Goal: Task Accomplishment & Management: Manage account settings

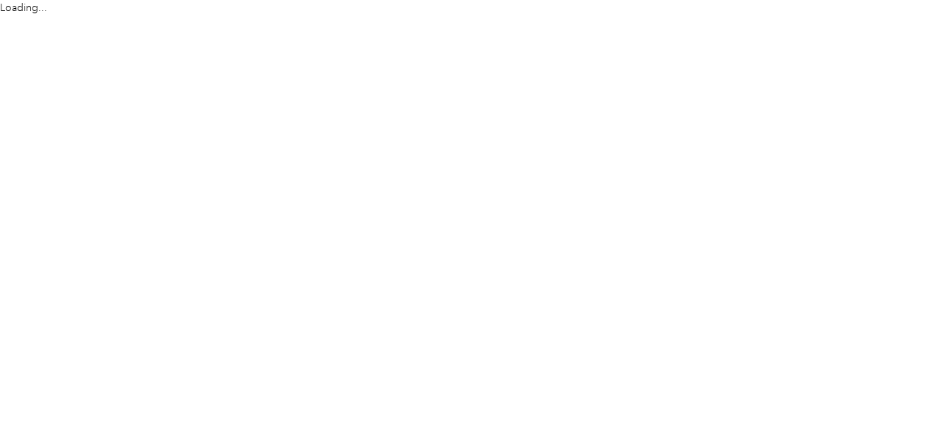
drag, startPoint x: 274, startPoint y: 152, endPoint x: 288, endPoint y: 136, distance: 21.4
click at [288, 136] on html "Loading..." at bounding box center [461, 219] width 923 height 438
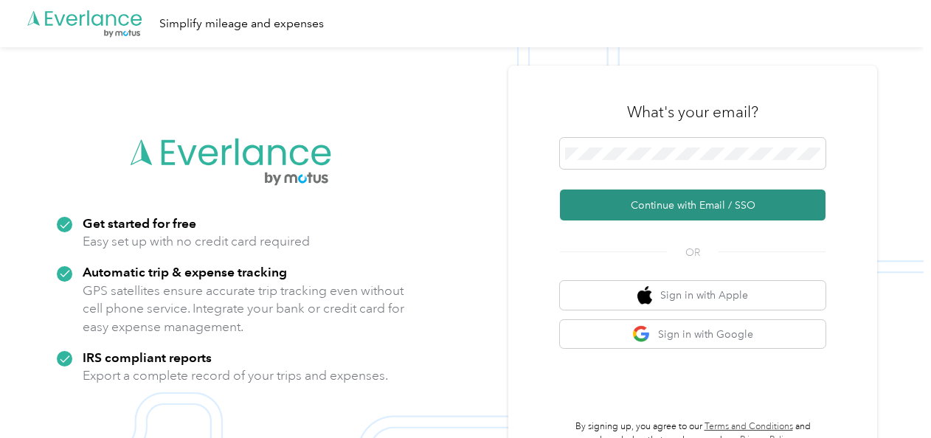
click at [661, 208] on button "Continue with Email / SSO" at bounding box center [693, 205] width 266 height 31
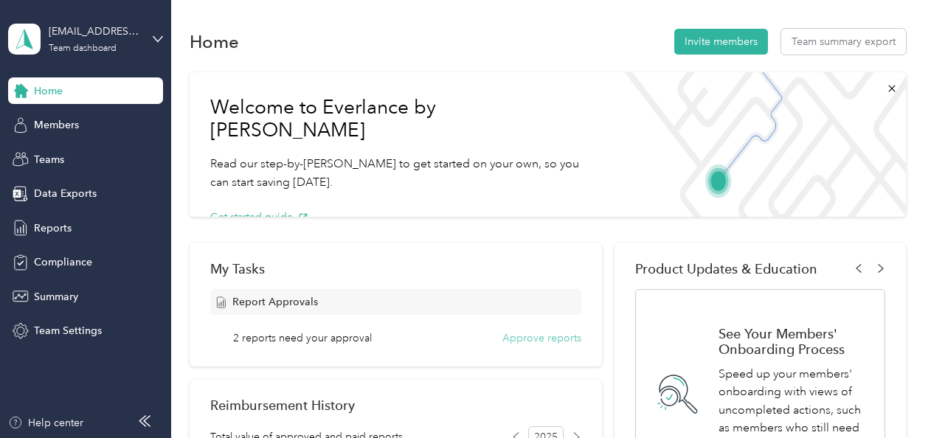
click at [537, 339] on button "Approve reports" at bounding box center [541, 337] width 79 height 15
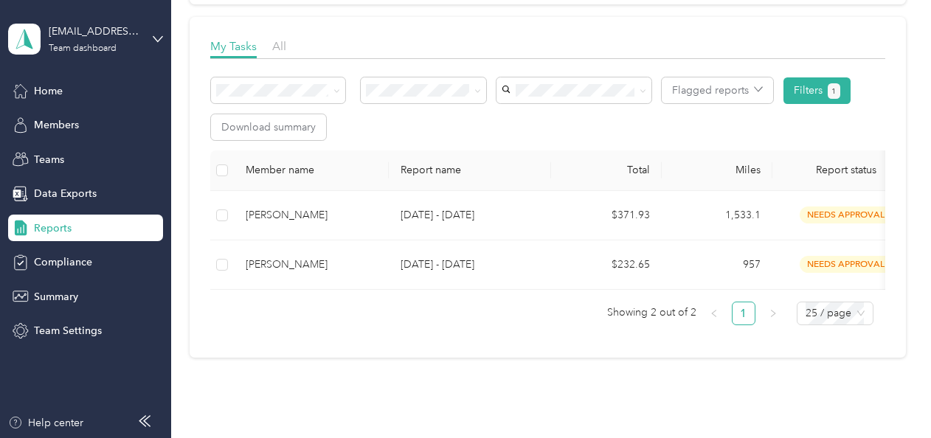
scroll to position [198, 0]
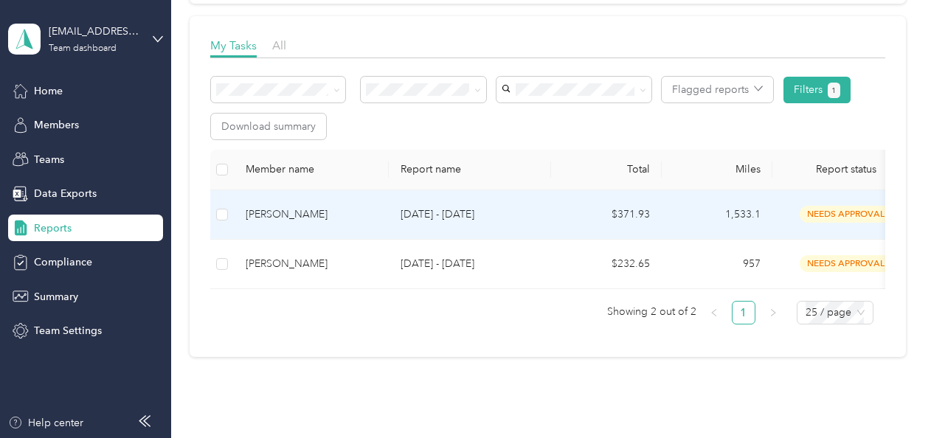
click at [333, 218] on div "[PERSON_NAME]" at bounding box center [311, 215] width 131 height 16
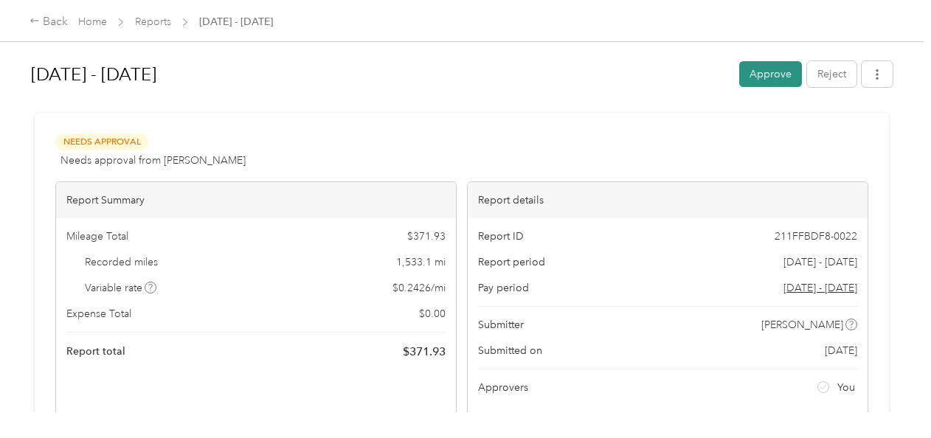
click at [776, 68] on button "Approve" at bounding box center [770, 74] width 63 height 26
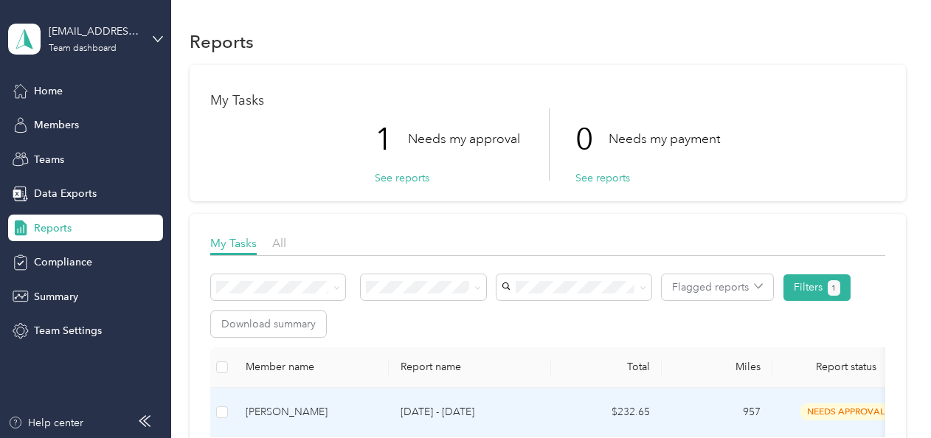
click at [319, 404] on div "[PERSON_NAME]" at bounding box center [311, 412] width 131 height 16
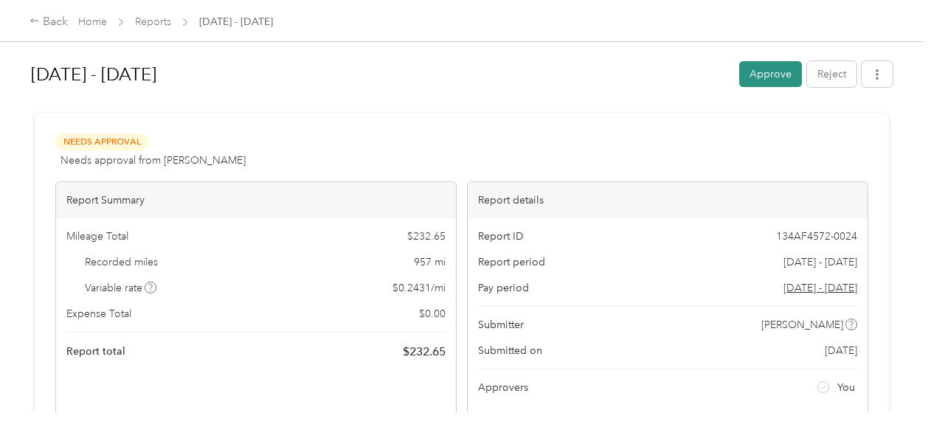
click at [761, 77] on button "Approve" at bounding box center [770, 74] width 63 height 26
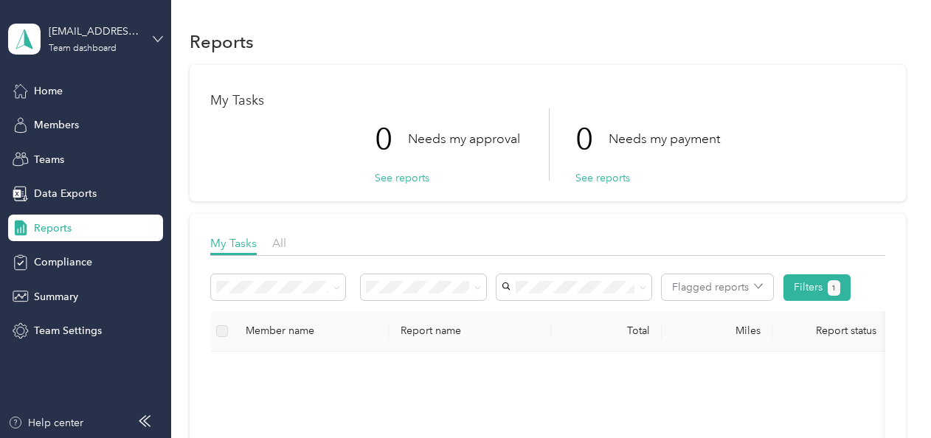
click at [155, 36] on icon at bounding box center [158, 39] width 10 height 10
click at [103, 153] on div "Personal dashboard" at bounding box center [67, 151] width 93 height 15
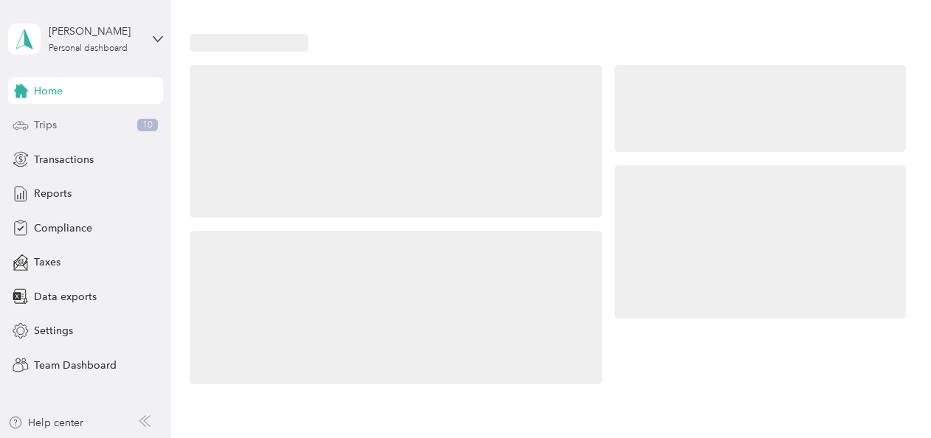
click at [60, 119] on div "Trips 10" at bounding box center [85, 125] width 155 height 27
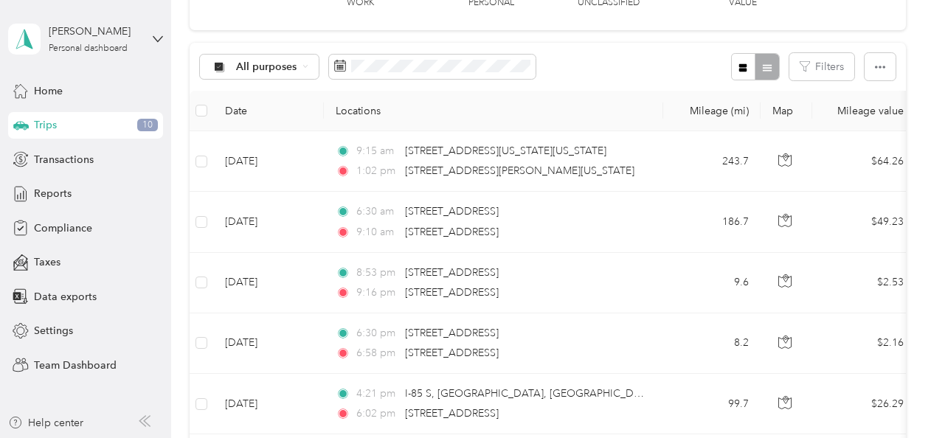
scroll to position [110, 0]
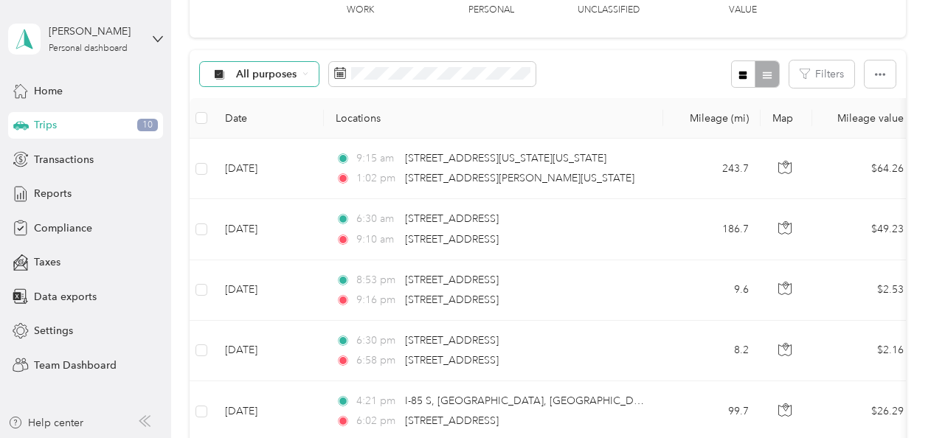
click at [299, 80] on div "All purposes" at bounding box center [259, 74] width 119 height 25
click at [249, 156] on li "Phoenix Contact" at bounding box center [264, 152] width 128 height 26
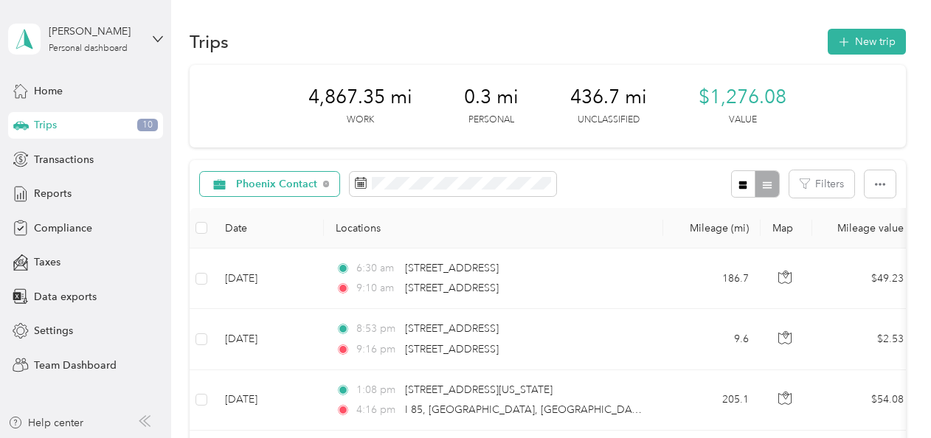
click at [323, 192] on div "Phoenix Contact" at bounding box center [270, 184] width 140 height 25
click at [252, 214] on li "All purposes" at bounding box center [273, 211] width 146 height 26
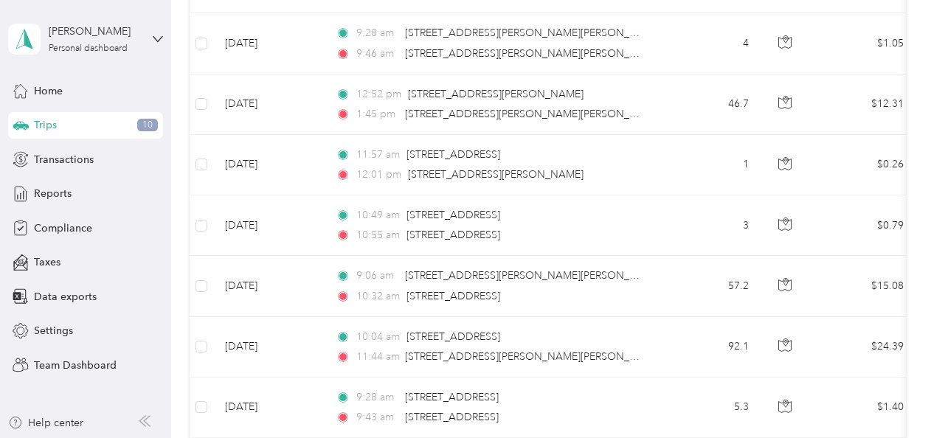
scroll to position [1027, 0]
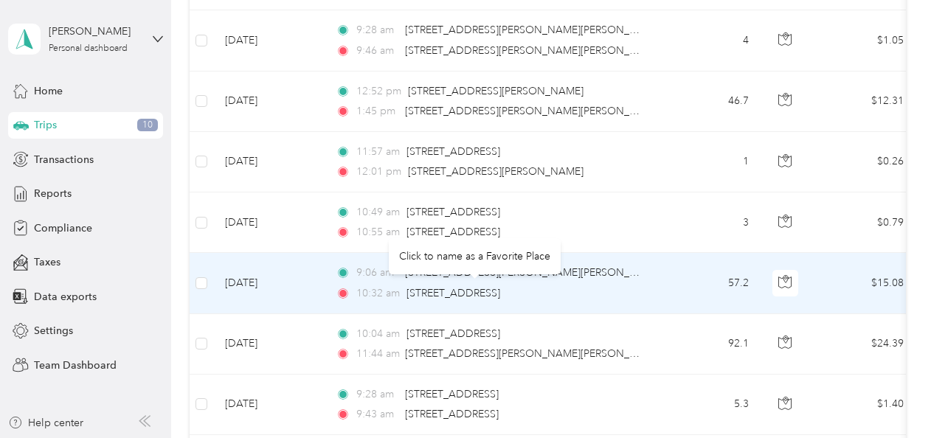
click at [500, 285] on div "[STREET_ADDRESS]" at bounding box center [453, 293] width 94 height 16
click at [693, 266] on td "57.2" at bounding box center [711, 283] width 97 height 60
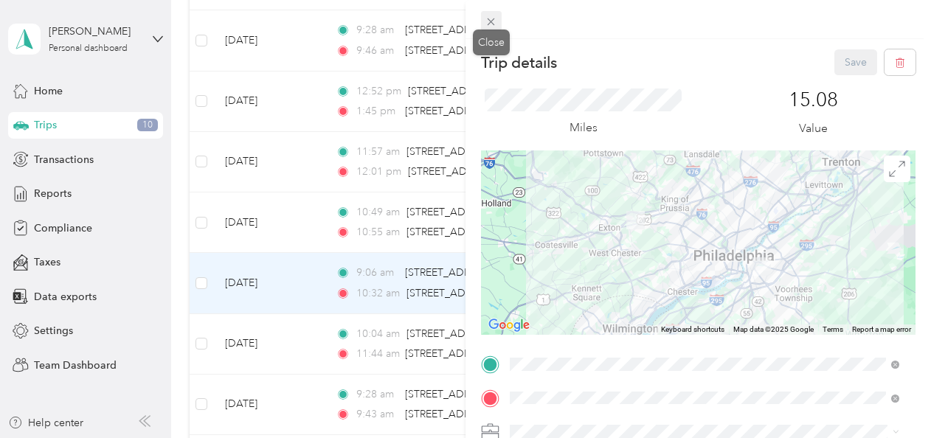
click at [488, 15] on icon at bounding box center [491, 21] width 13 height 13
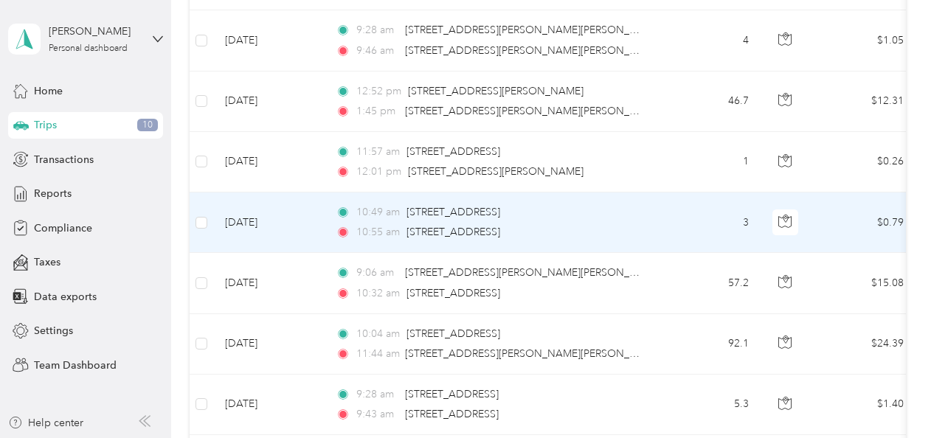
click at [381, 213] on span "10:49 am" at bounding box center [378, 212] width 44 height 16
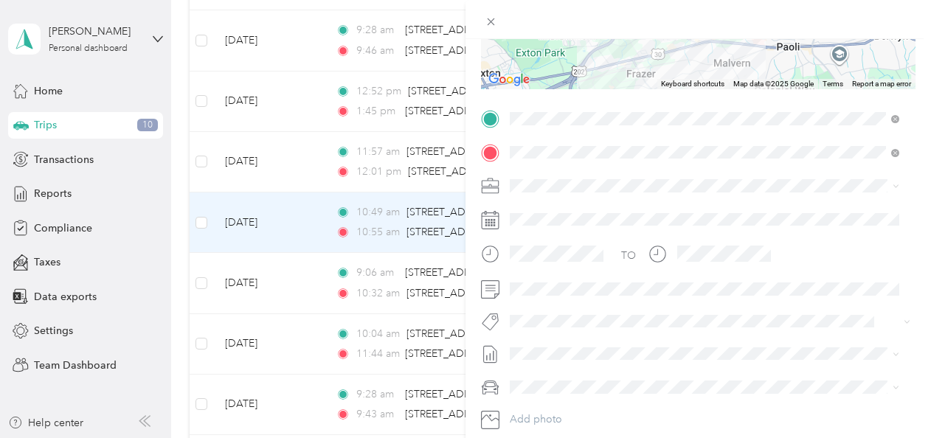
scroll to position [246, 0]
click at [538, 207] on span "Phoenix Contact" at bounding box center [553, 210] width 77 height 13
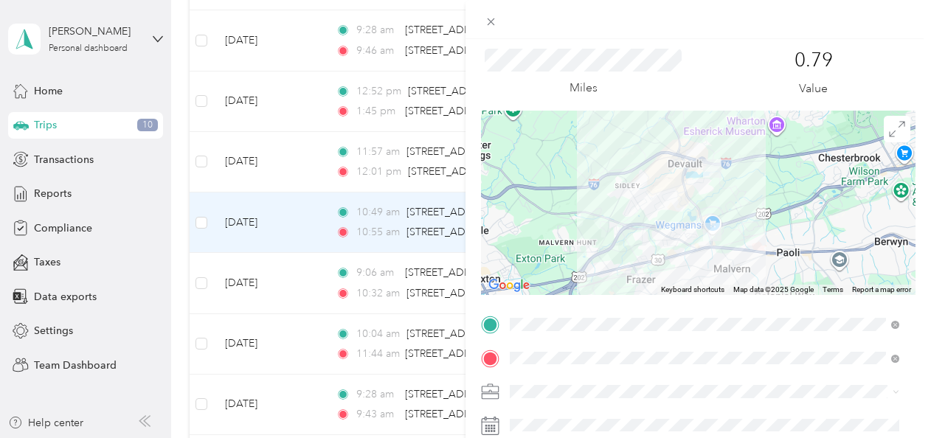
scroll to position [0, 0]
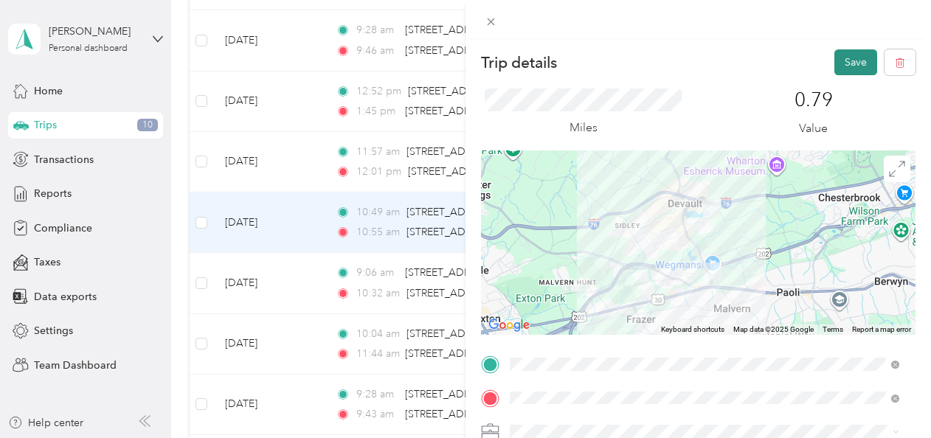
click at [853, 65] on button "Save" at bounding box center [855, 62] width 43 height 26
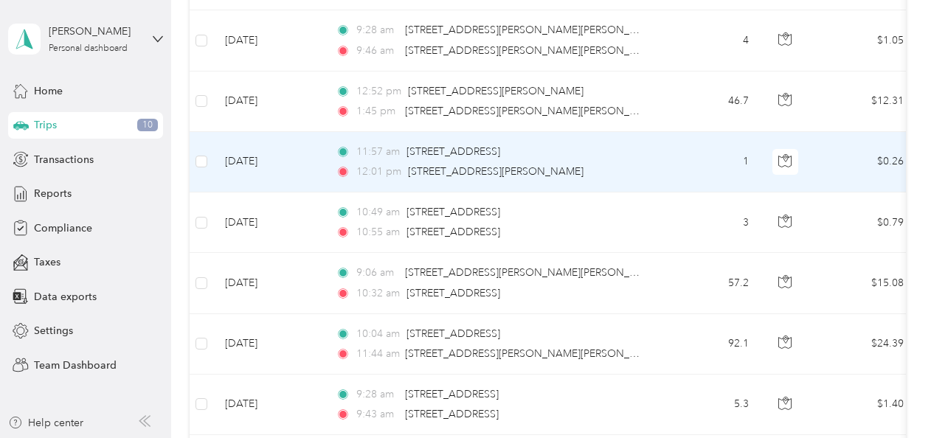
click at [380, 156] on div "11:57 am [STREET_ADDRESS] 12:01 pm [STREET_ADDRESS][PERSON_NAME][PERSON_NAME]" at bounding box center [491, 162] width 310 height 36
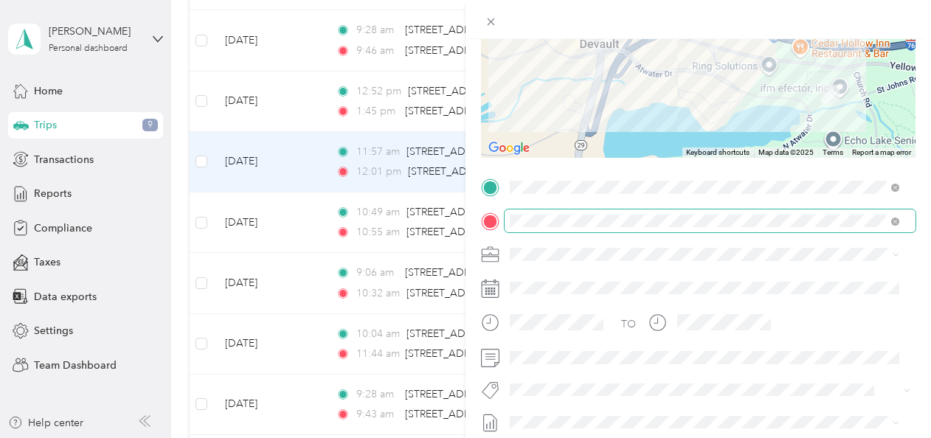
scroll to position [183, 0]
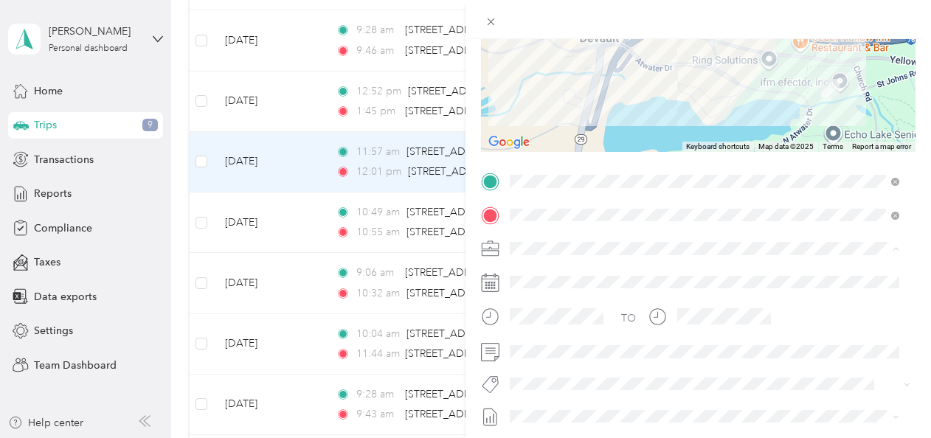
click at [600, 268] on div "Phoenix Contact" at bounding box center [704, 273] width 379 height 15
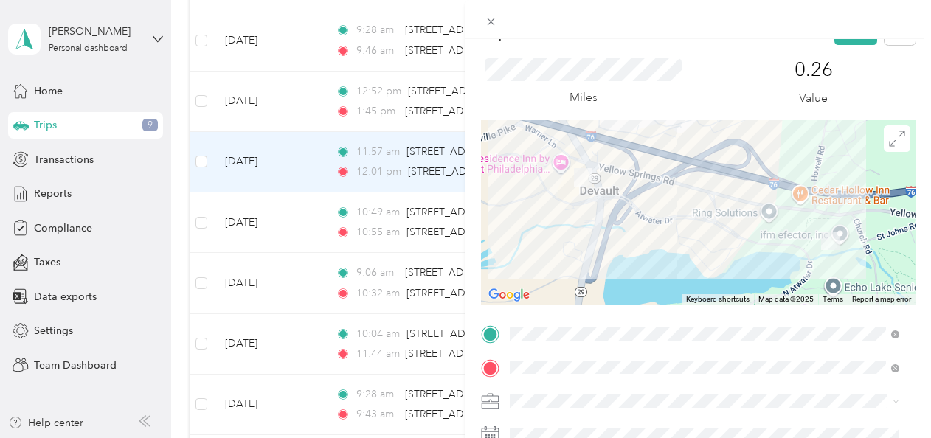
scroll to position [0, 0]
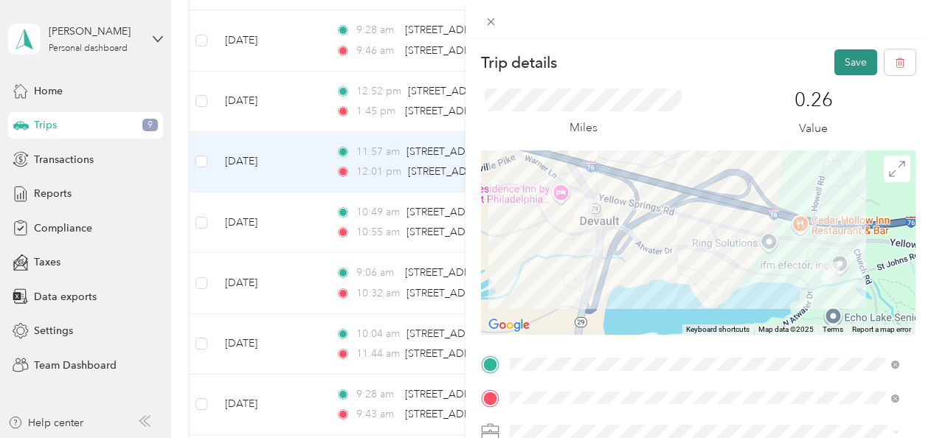
click at [834, 59] on button "Save" at bounding box center [855, 62] width 43 height 26
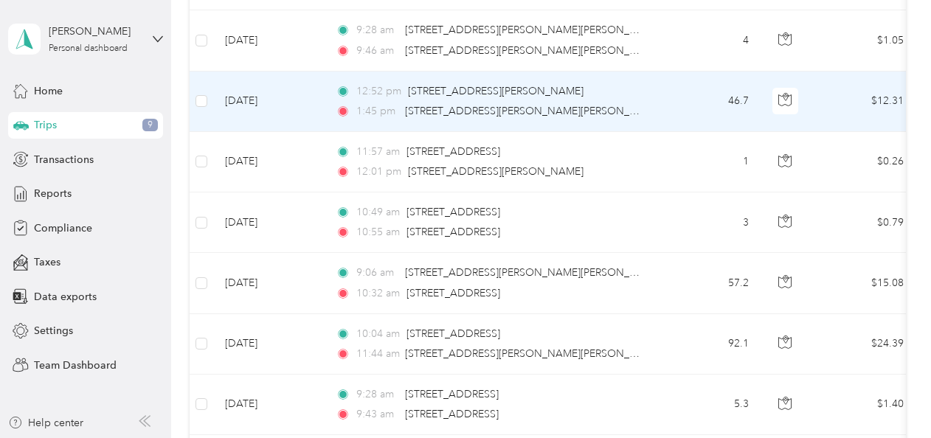
click at [376, 94] on span "12:52 pm" at bounding box center [378, 91] width 45 height 16
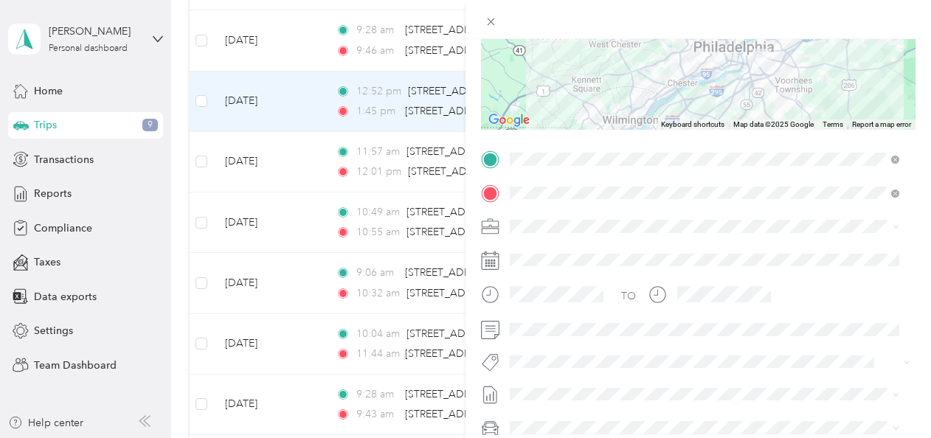
scroll to position [213, 0]
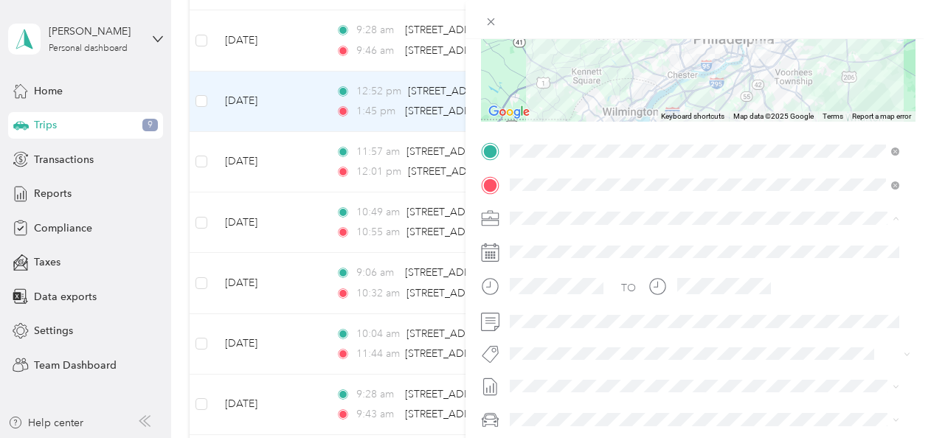
click at [540, 240] on span "Phoenix Contact" at bounding box center [553, 243] width 77 height 13
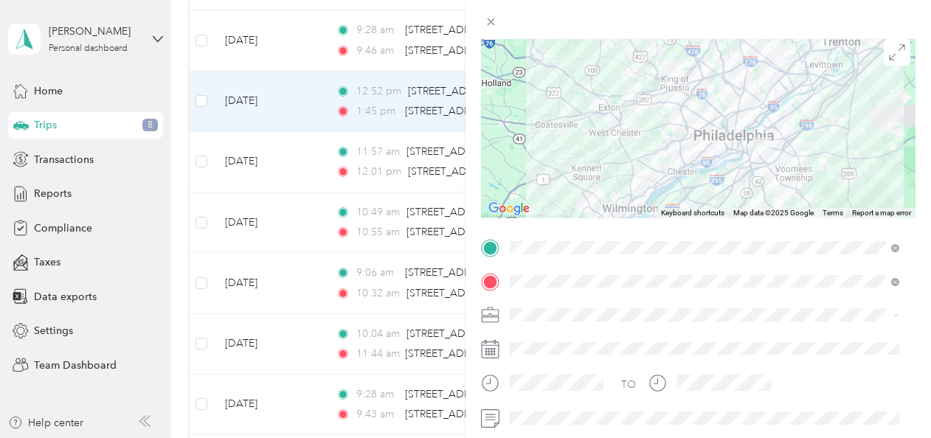
scroll to position [0, 0]
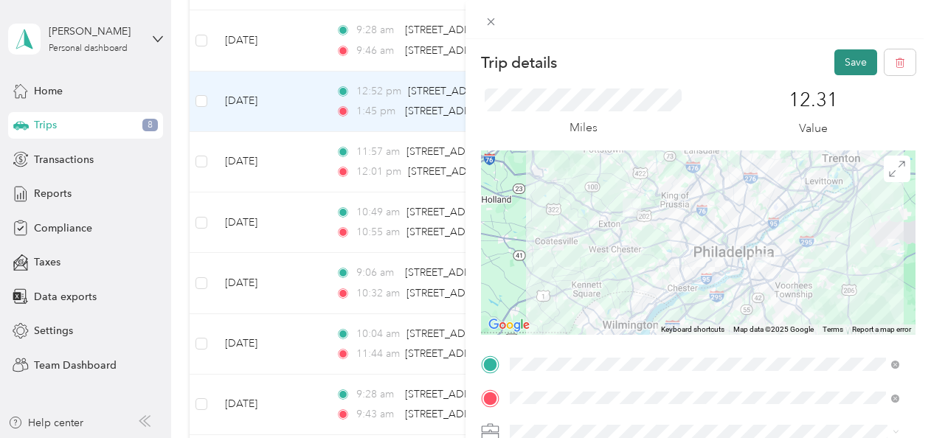
click at [836, 54] on button "Save" at bounding box center [855, 62] width 43 height 26
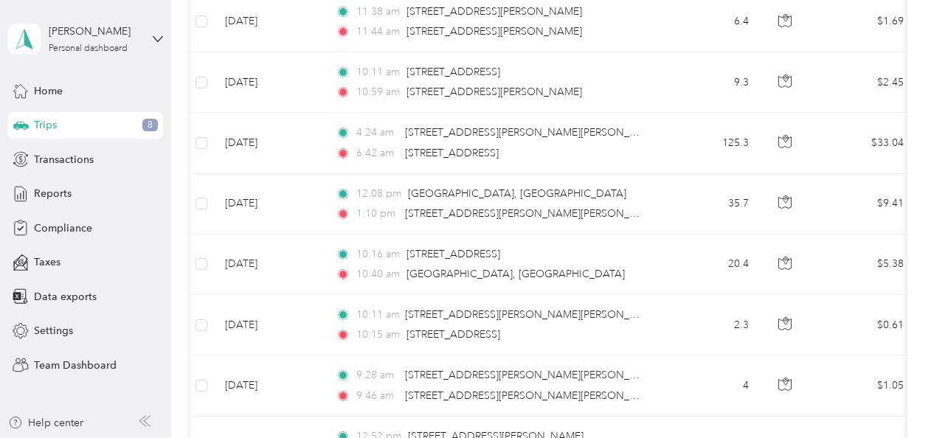
scroll to position [674, 0]
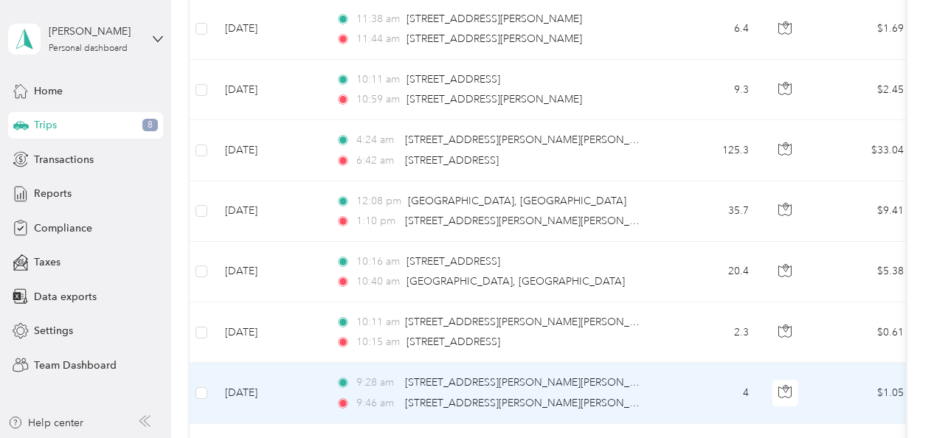
click at [384, 388] on div "9:28 am [STREET_ADDRESS][GEOGRAPHIC_DATA][PERSON_NAME][PERSON_NAME]:[GEOGRAPHIC…" at bounding box center [491, 393] width 310 height 36
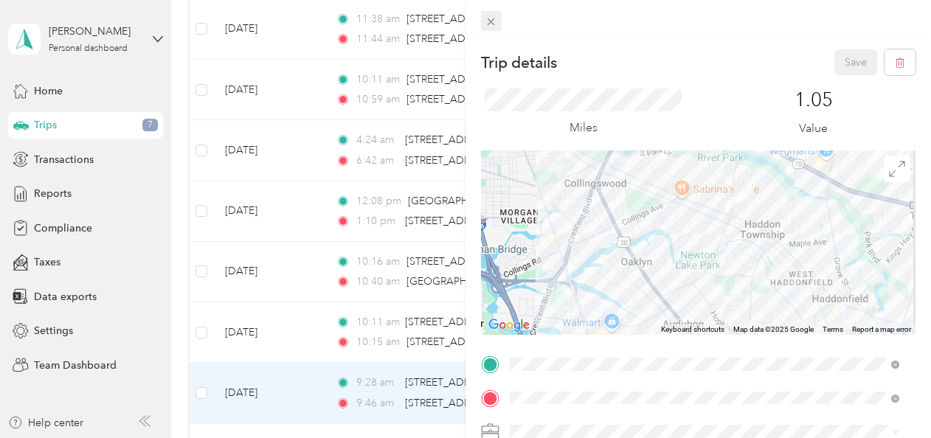
click at [493, 24] on icon at bounding box center [491, 21] width 7 height 7
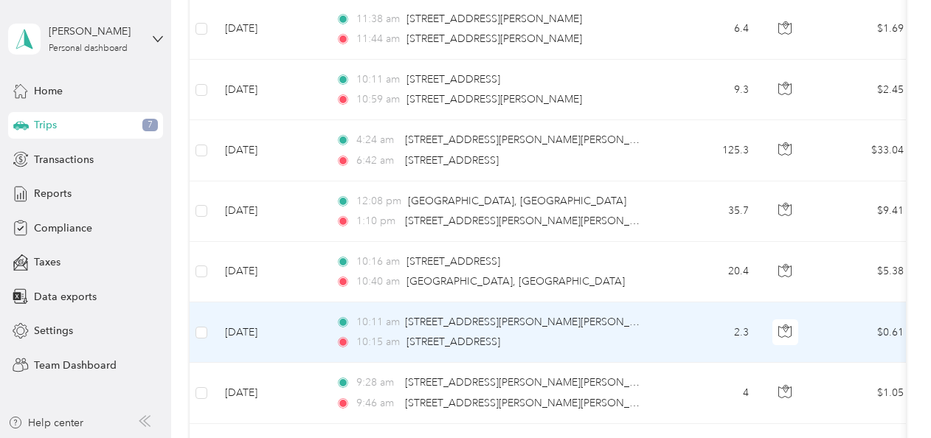
click at [302, 327] on td "[DATE]" at bounding box center [268, 332] width 111 height 60
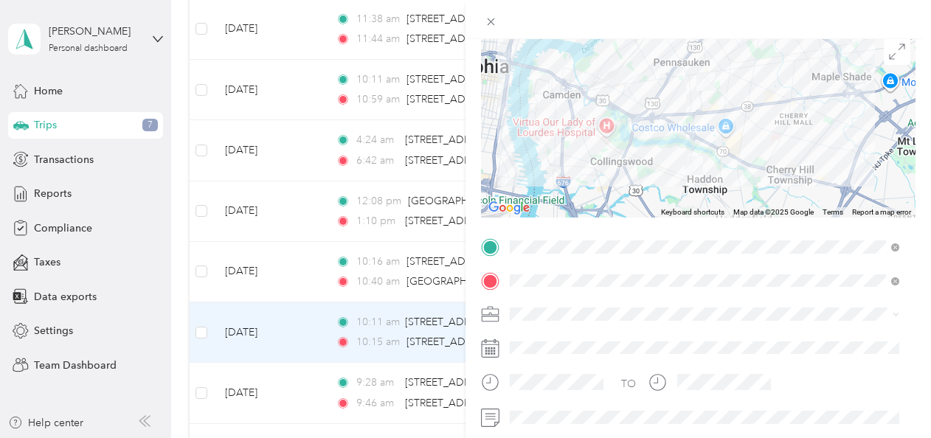
scroll to position [119, 0]
click at [564, 340] on li "Phoenix Contact" at bounding box center [704, 338] width 400 height 26
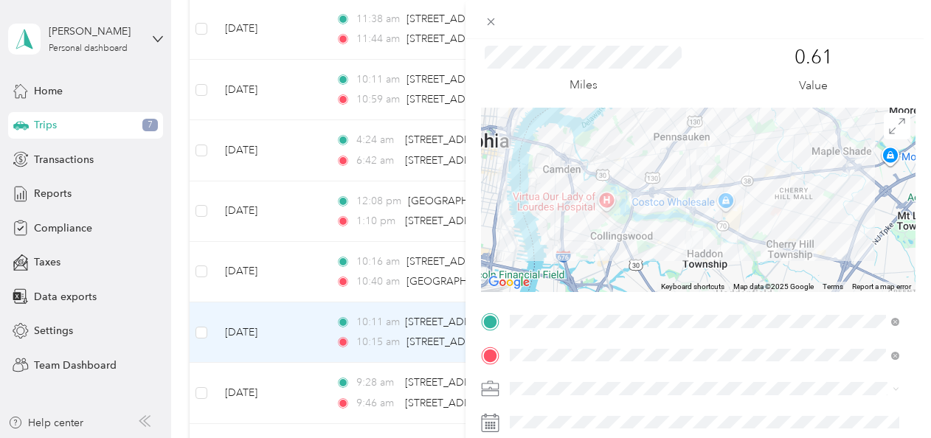
scroll to position [0, 0]
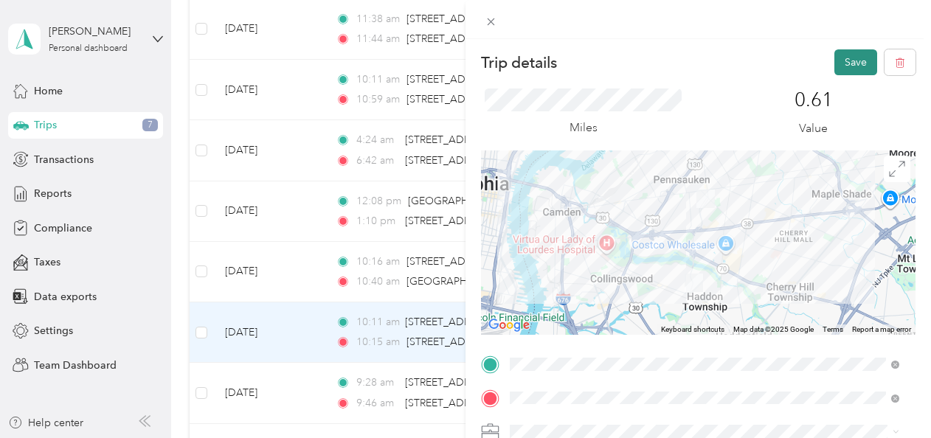
click at [846, 68] on button "Save" at bounding box center [855, 62] width 43 height 26
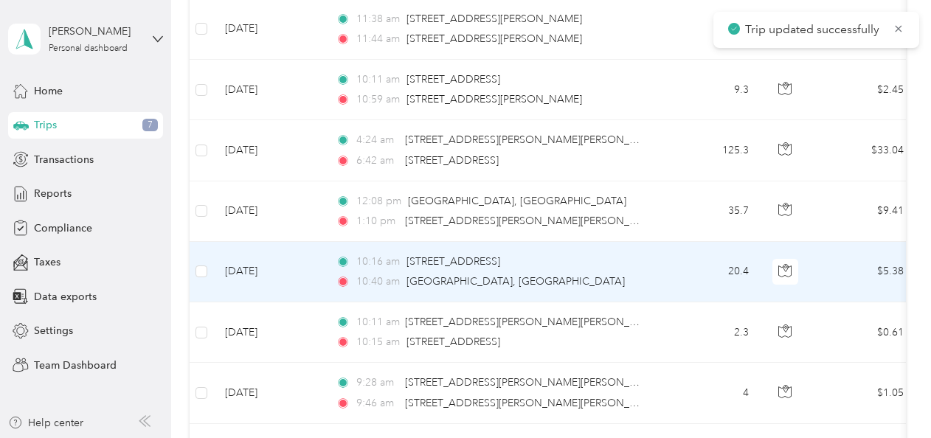
click at [375, 263] on span "10:16 am" at bounding box center [378, 262] width 44 height 16
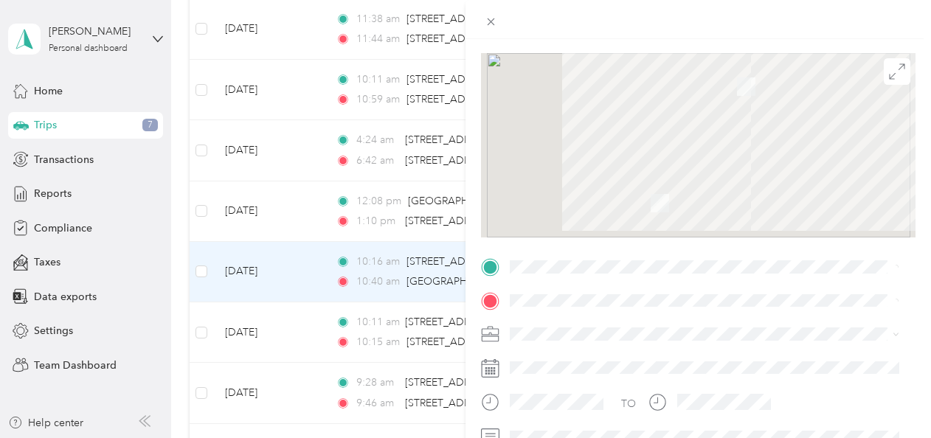
scroll to position [120, 0]
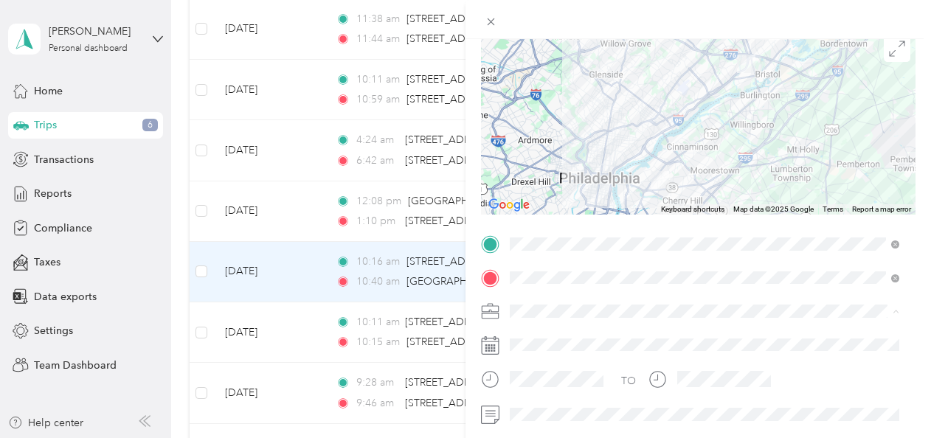
click at [546, 341] on li "Phoenix Contact" at bounding box center [704, 337] width 400 height 26
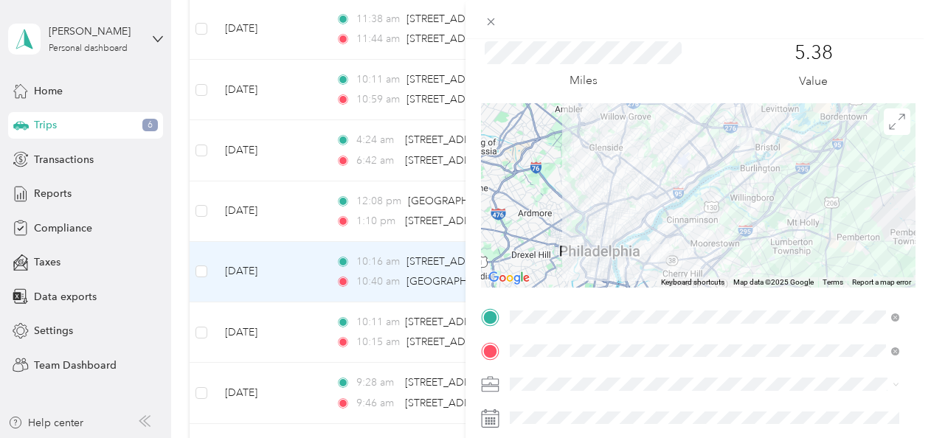
scroll to position [0, 0]
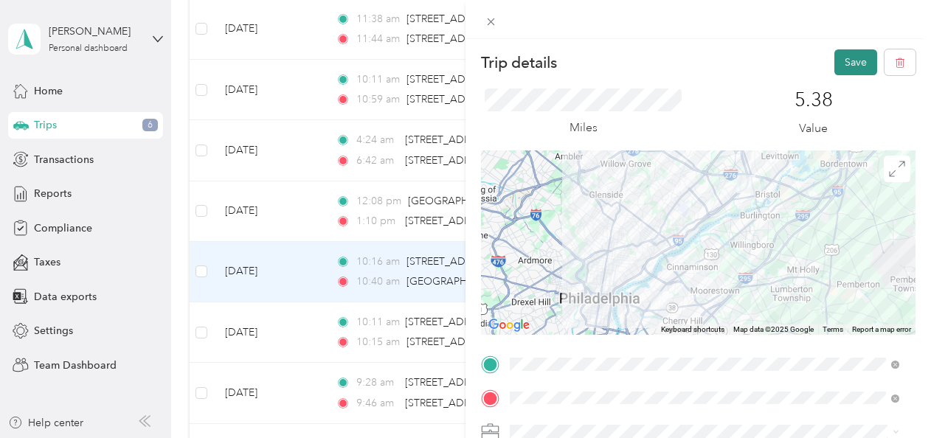
click at [836, 55] on button "Save" at bounding box center [855, 62] width 43 height 26
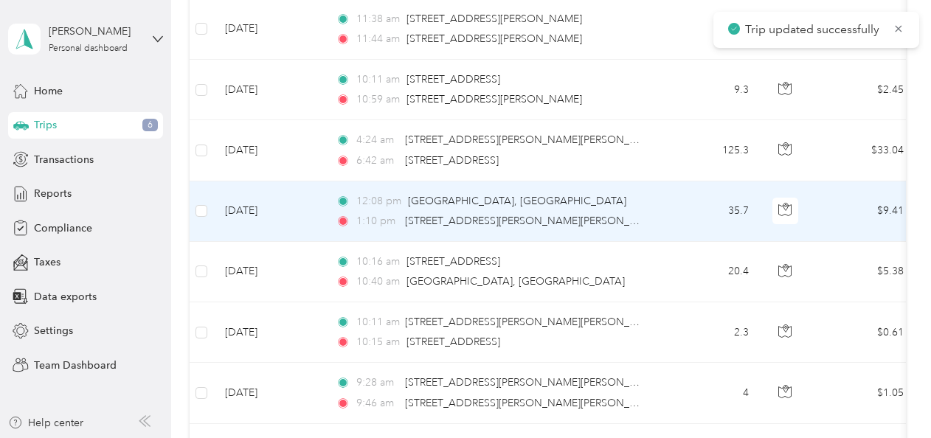
click at [373, 213] on span "1:10 pm" at bounding box center [377, 221] width 42 height 16
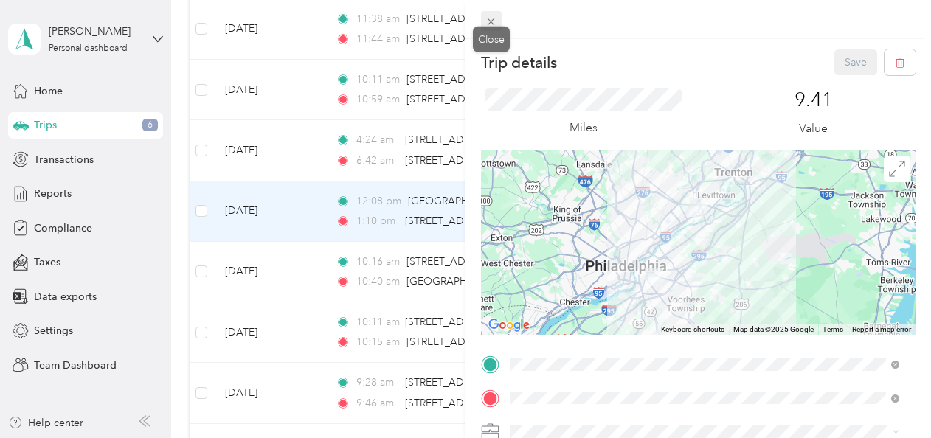
click at [489, 24] on icon at bounding box center [491, 21] width 7 height 7
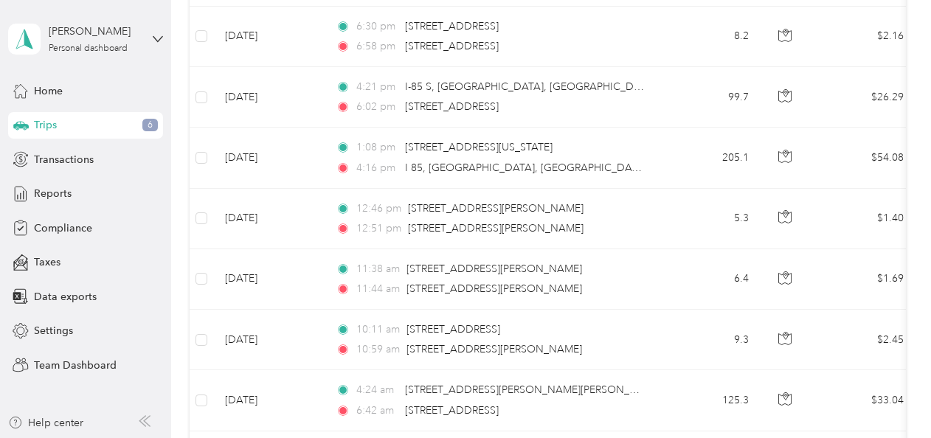
scroll to position [419, 0]
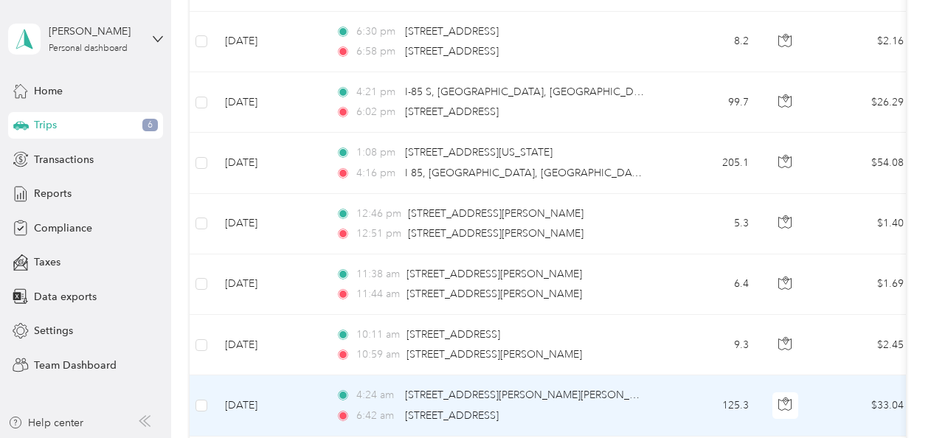
click at [302, 409] on td "[DATE]" at bounding box center [268, 405] width 111 height 60
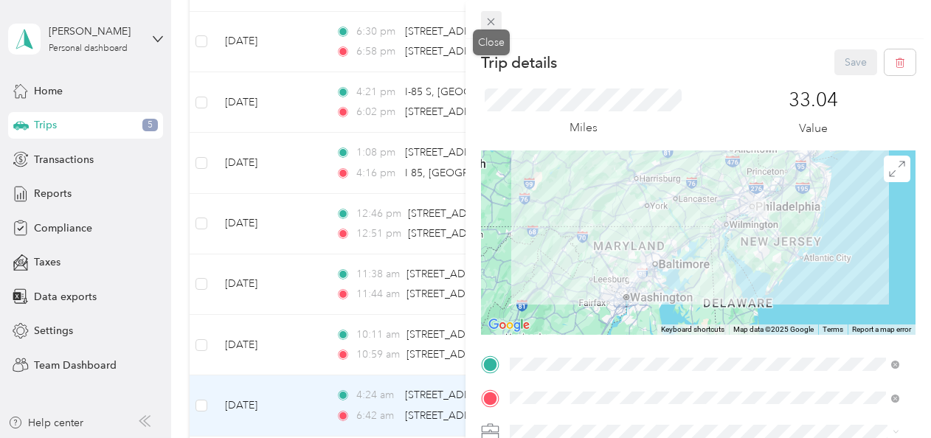
click at [485, 19] on icon at bounding box center [491, 21] width 13 height 13
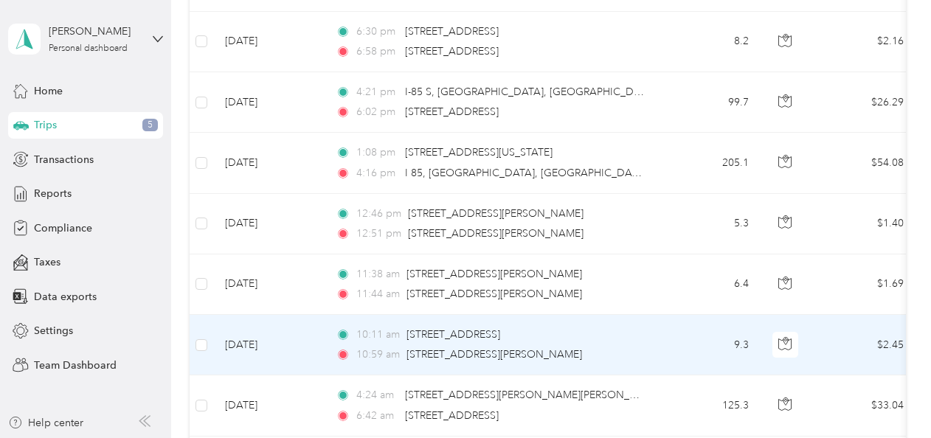
click at [292, 344] on td "[DATE]" at bounding box center [268, 345] width 111 height 60
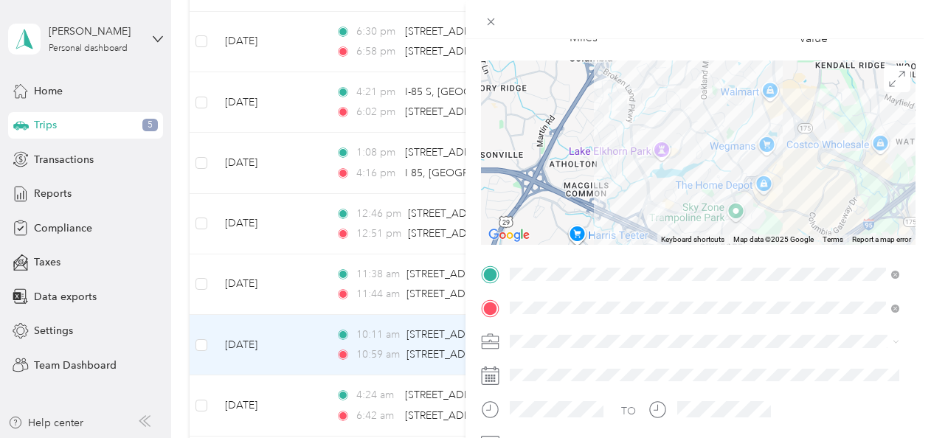
scroll to position [71, 0]
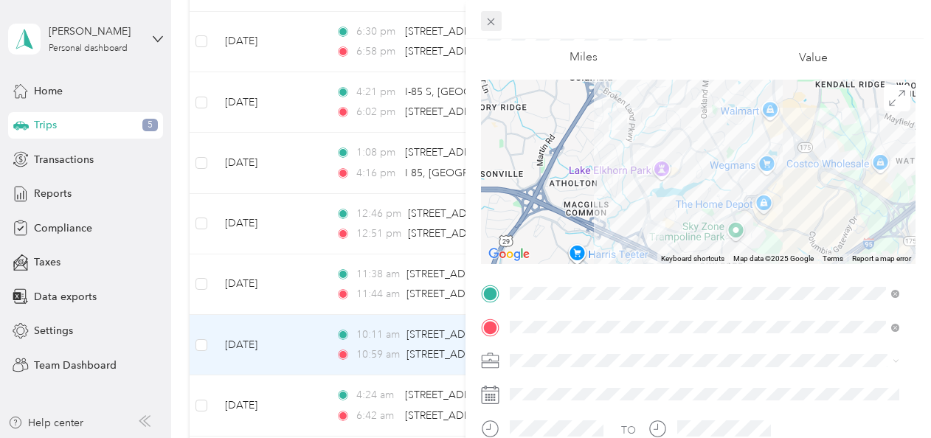
click at [491, 23] on icon at bounding box center [491, 21] width 7 height 7
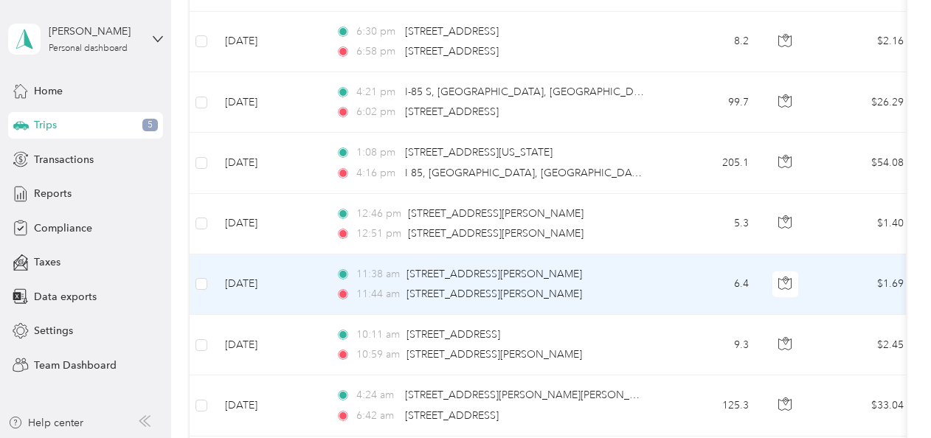
click at [271, 279] on td "[DATE]" at bounding box center [268, 284] width 111 height 60
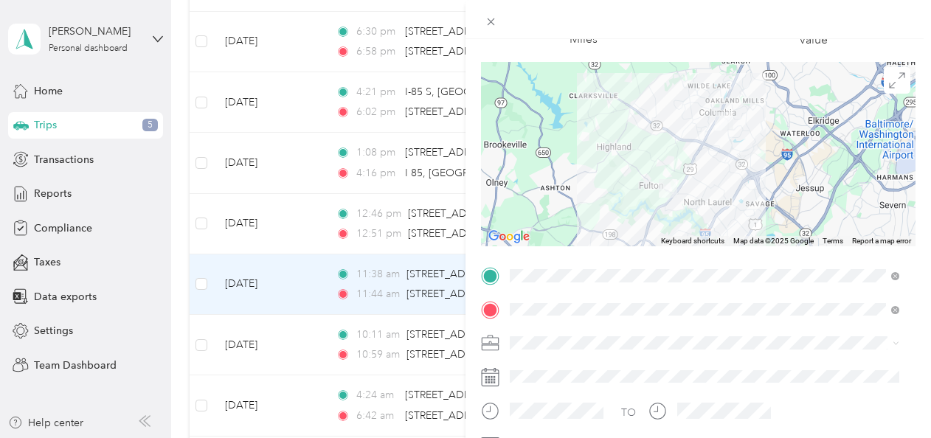
scroll to position [90, 0]
click at [549, 373] on ol "Phoenix Contact Personal" at bounding box center [704, 380] width 400 height 52
click at [538, 361] on span "Phoenix Contact" at bounding box center [553, 367] width 77 height 13
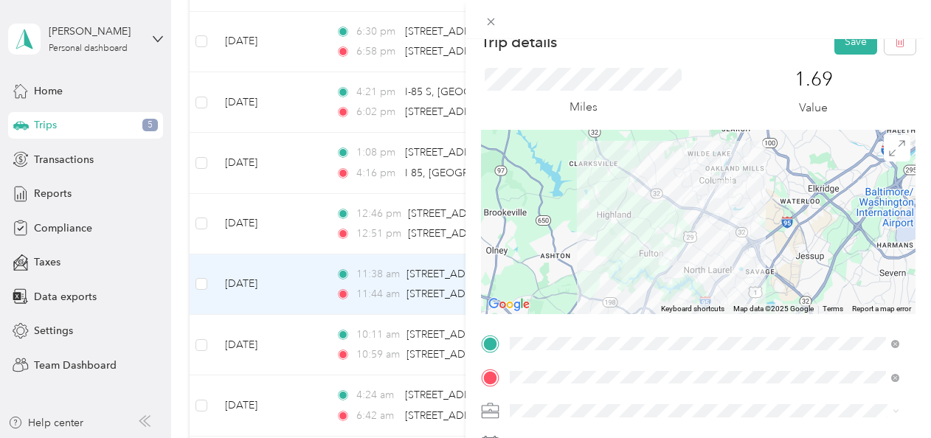
scroll to position [0, 0]
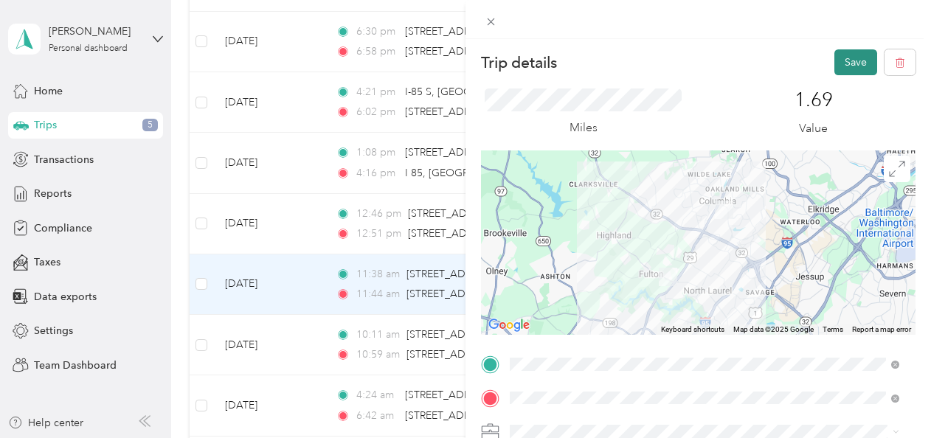
click at [836, 65] on button "Save" at bounding box center [855, 62] width 43 height 26
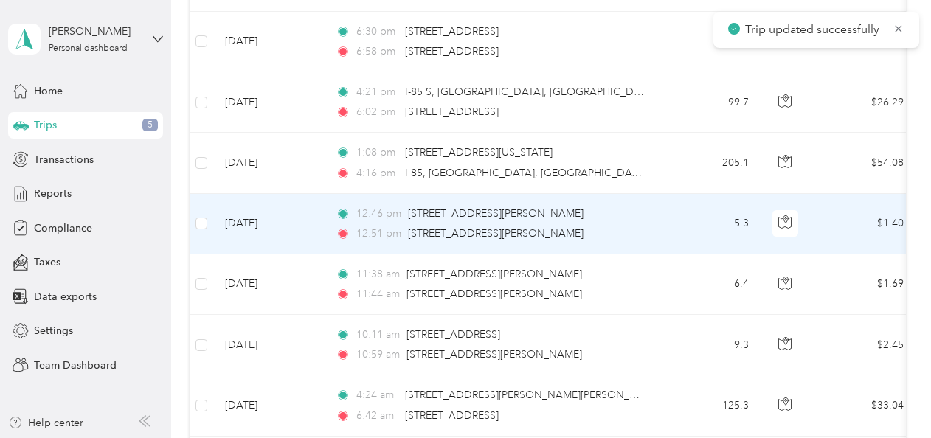
click at [285, 226] on td "[DATE]" at bounding box center [268, 224] width 111 height 60
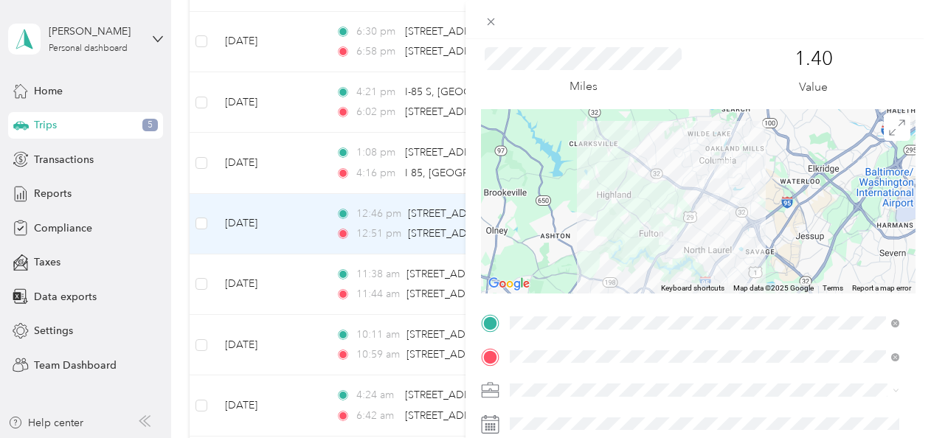
scroll to position [46, 0]
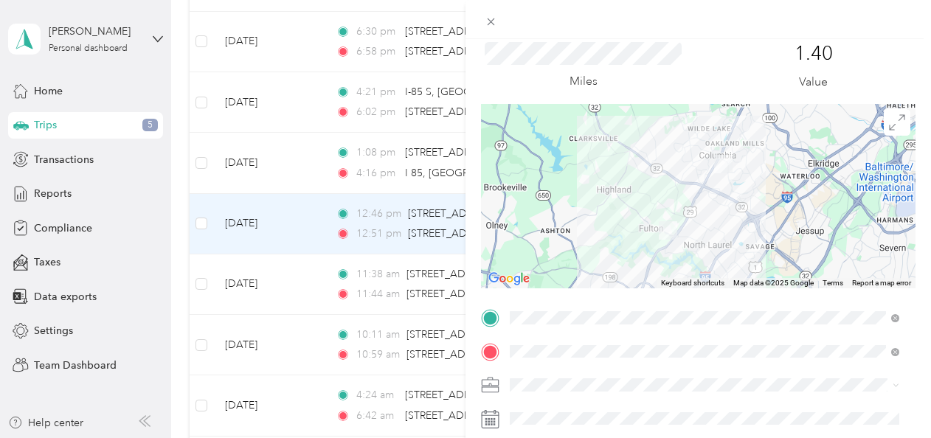
click at [509, 384] on span at bounding box center [709, 385] width 411 height 24
click at [549, 336] on li "Phoenix Contact" at bounding box center [704, 333] width 400 height 26
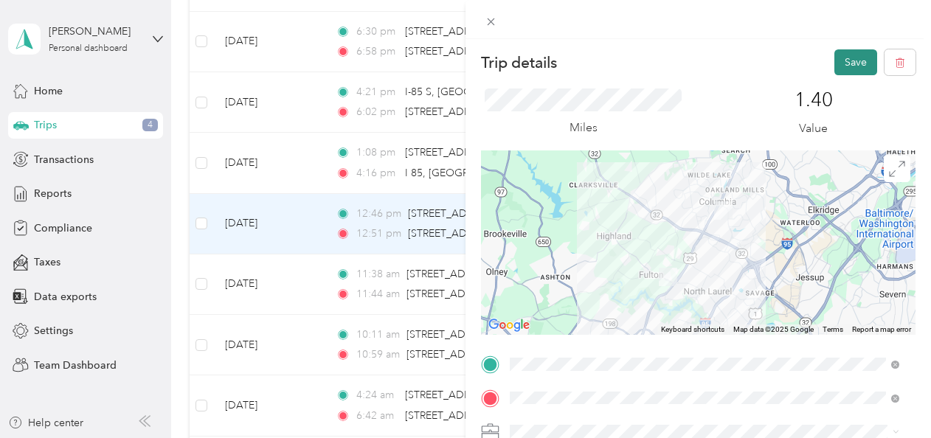
click at [847, 69] on button "Save" at bounding box center [855, 62] width 43 height 26
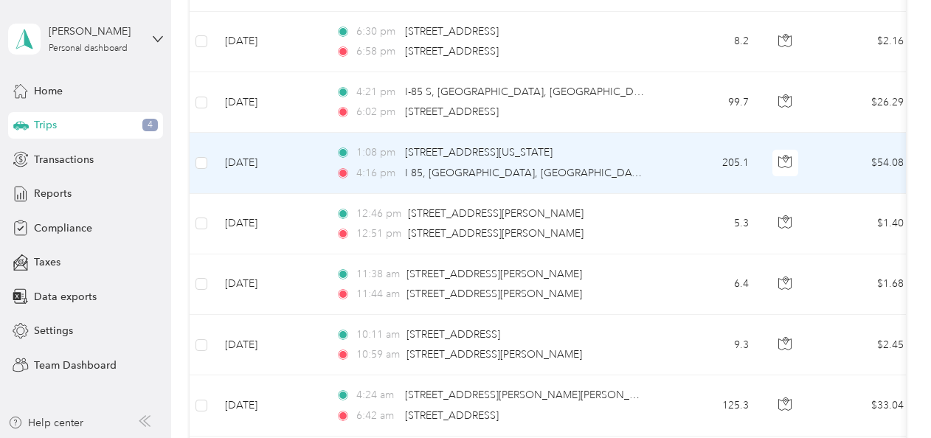
click at [298, 174] on td "[DATE]" at bounding box center [268, 163] width 111 height 60
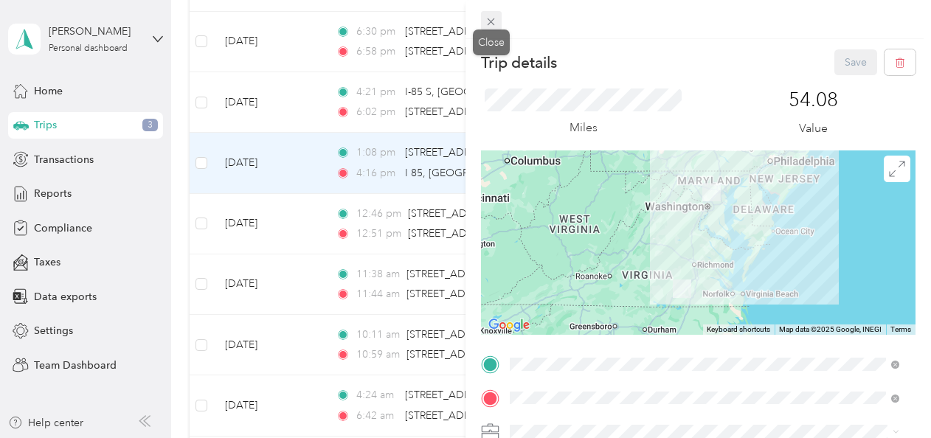
click at [498, 21] on span at bounding box center [491, 21] width 21 height 21
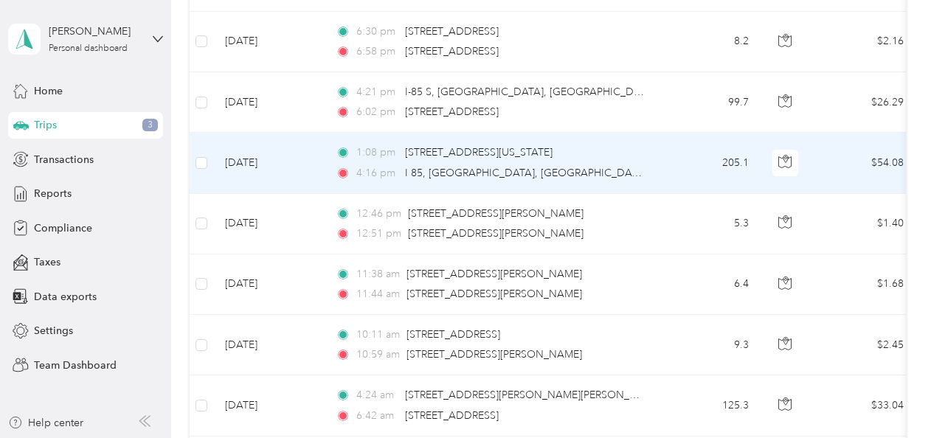
click at [271, 164] on td "[DATE]" at bounding box center [268, 163] width 111 height 60
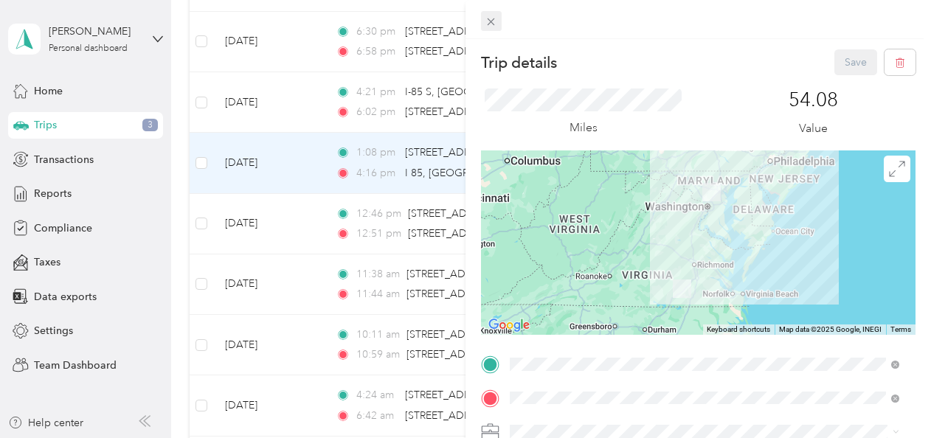
click at [487, 19] on icon at bounding box center [491, 21] width 13 height 13
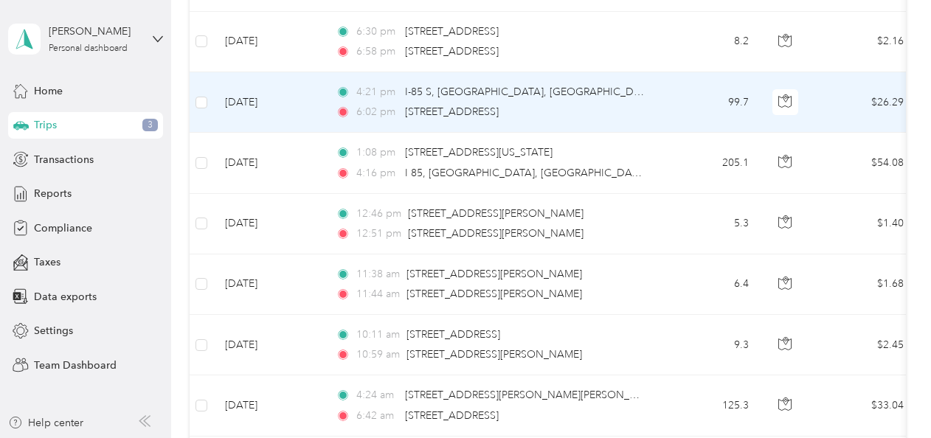
click at [268, 111] on td "[DATE]" at bounding box center [268, 102] width 111 height 60
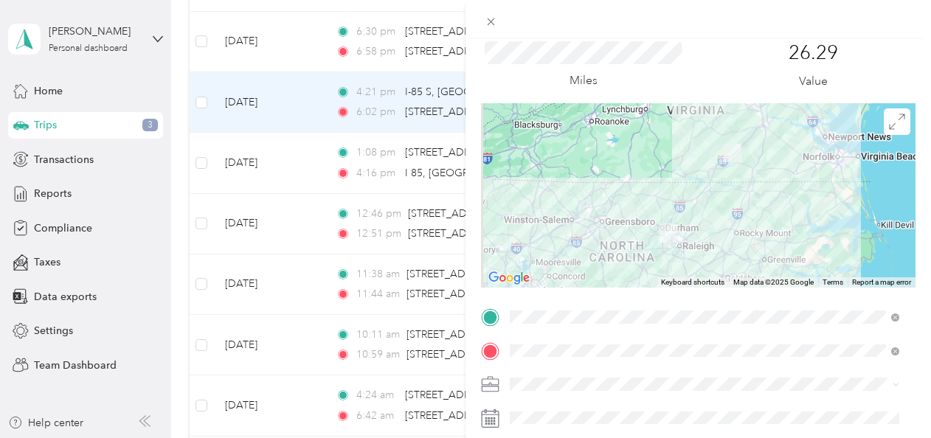
scroll to position [55, 0]
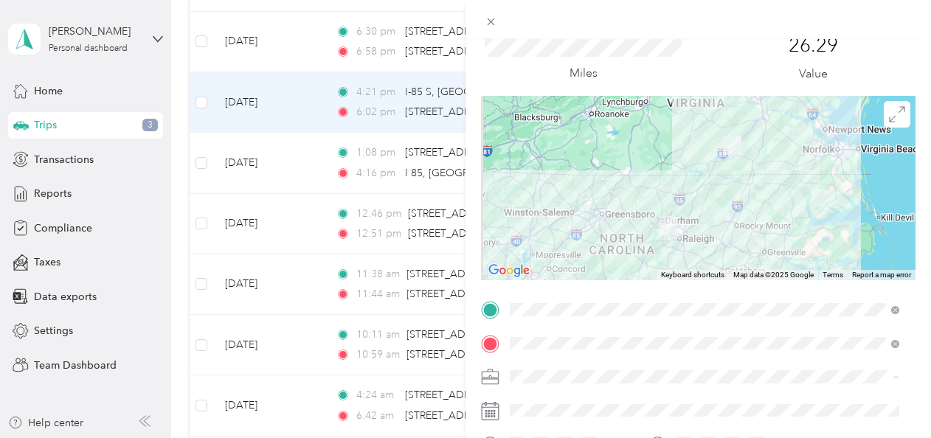
click at [531, 327] on li "Phoenix Contact" at bounding box center [704, 325] width 400 height 26
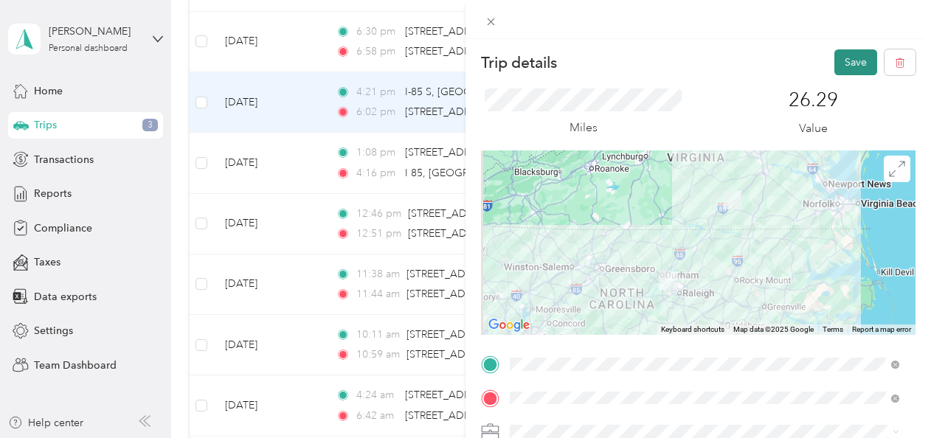
click at [845, 62] on button "Save" at bounding box center [855, 62] width 43 height 26
click at [839, 63] on button "Save" at bounding box center [855, 62] width 43 height 26
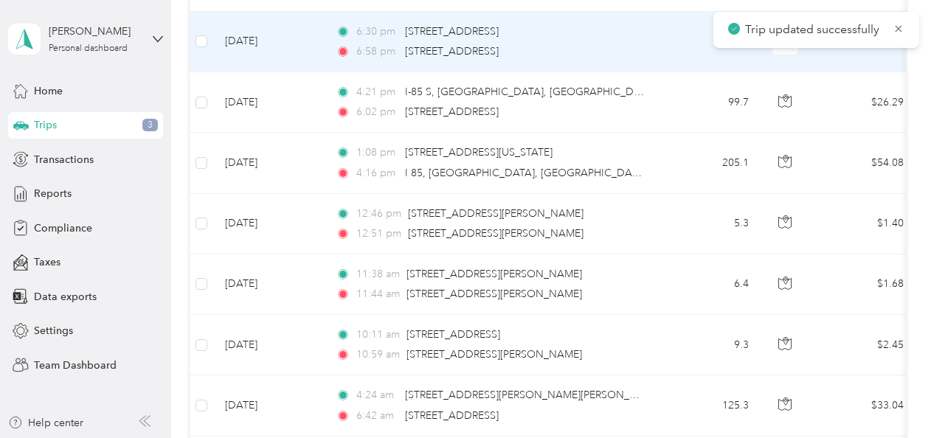
click at [305, 40] on td "[DATE]" at bounding box center [268, 42] width 111 height 60
click at [304, 37] on td "[DATE]" at bounding box center [268, 42] width 111 height 60
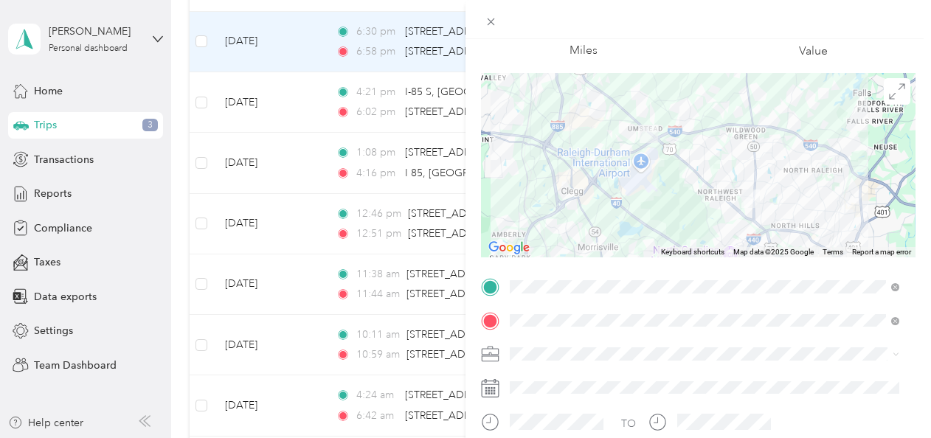
scroll to position [99, 0]
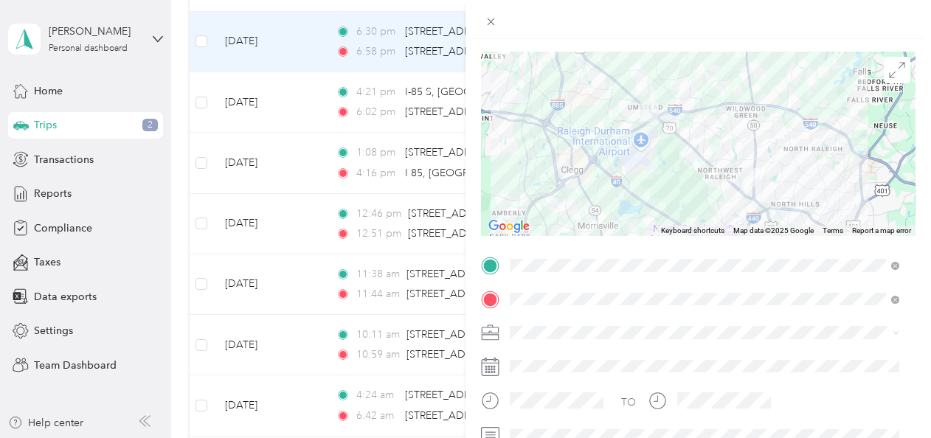
click at [537, 355] on span "Phoenix Contact" at bounding box center [553, 357] width 77 height 13
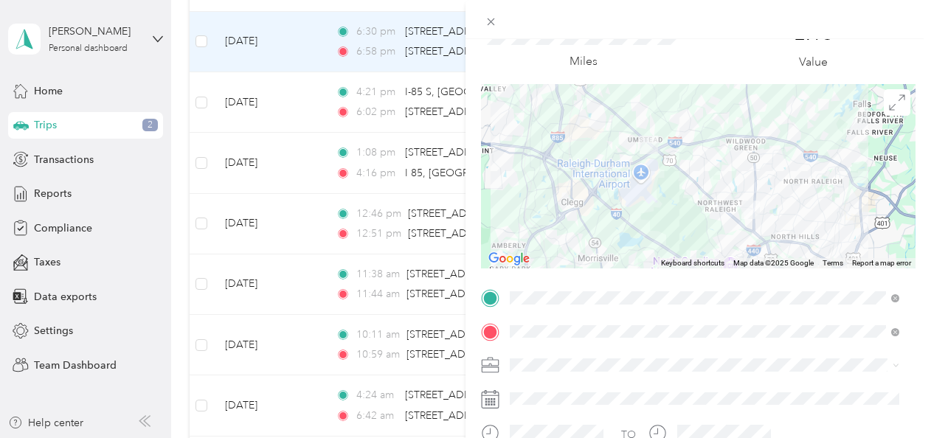
scroll to position [0, 0]
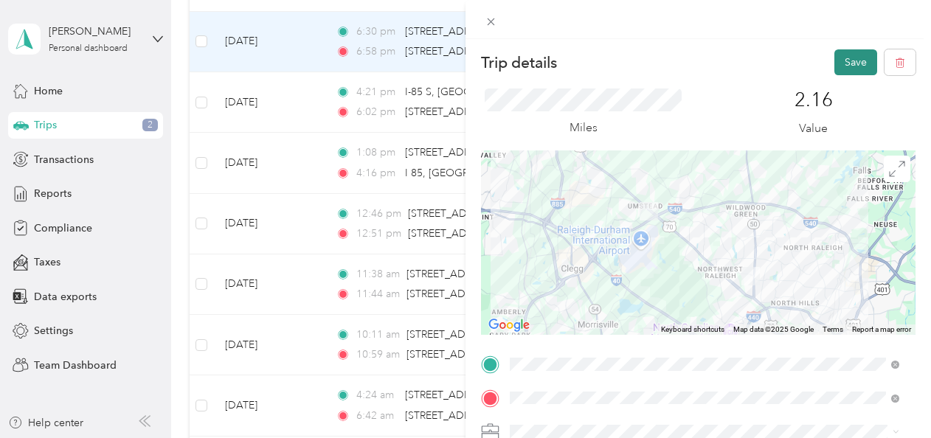
click at [841, 62] on button "Save" at bounding box center [855, 62] width 43 height 26
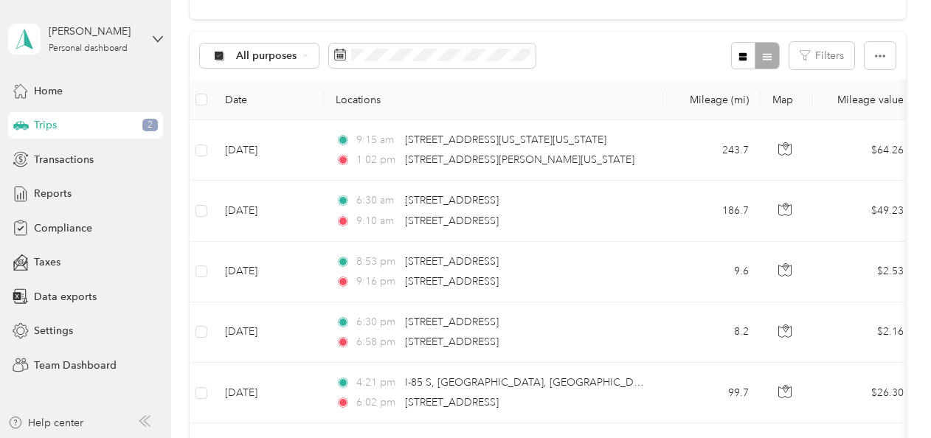
scroll to position [121, 0]
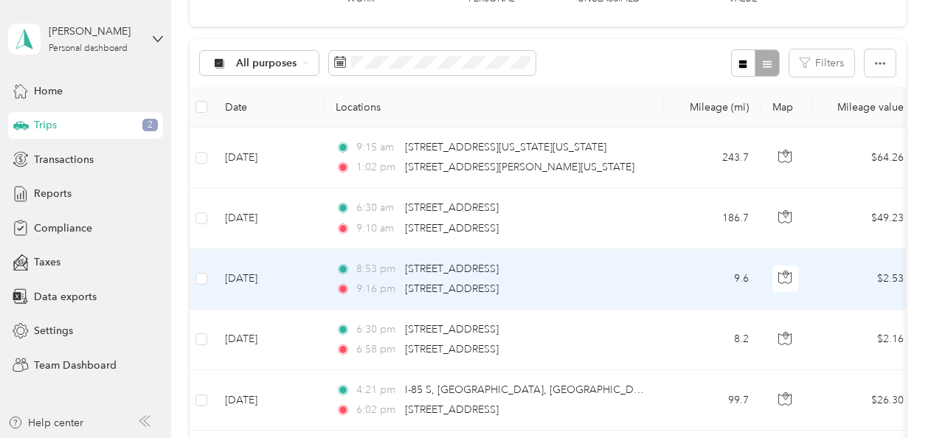
click at [298, 288] on td "[DATE]" at bounding box center [268, 279] width 111 height 60
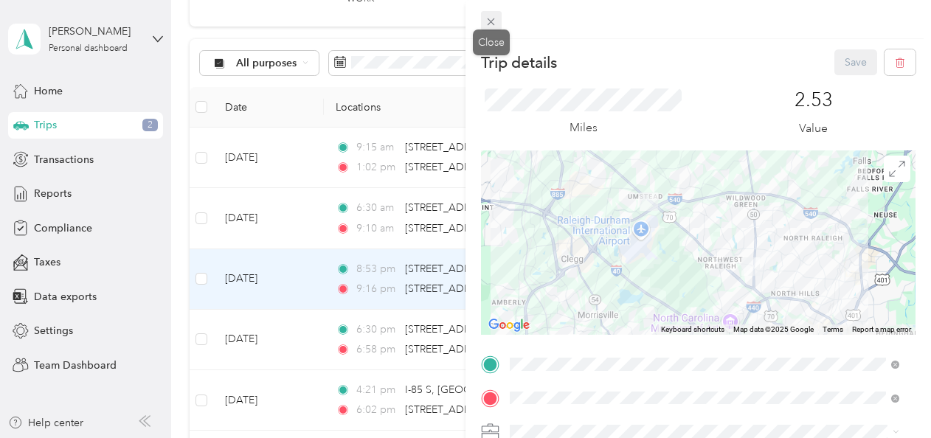
click at [489, 18] on icon at bounding box center [491, 21] width 13 height 13
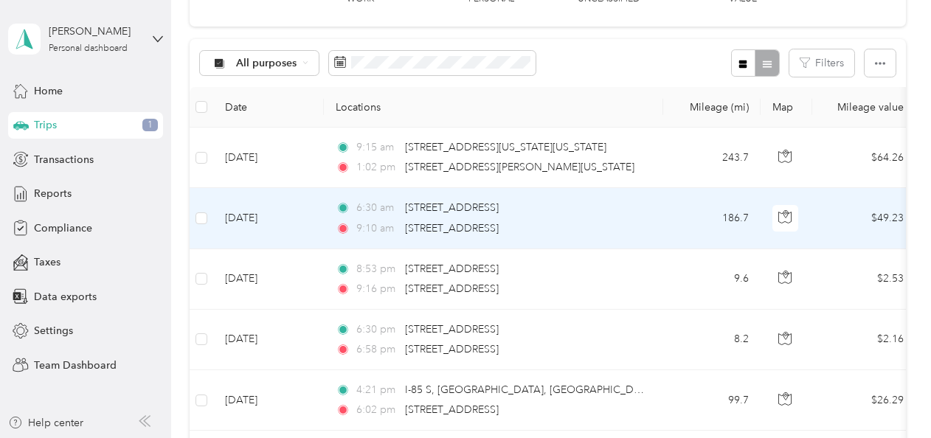
click at [301, 212] on td "[DATE]" at bounding box center [268, 218] width 111 height 60
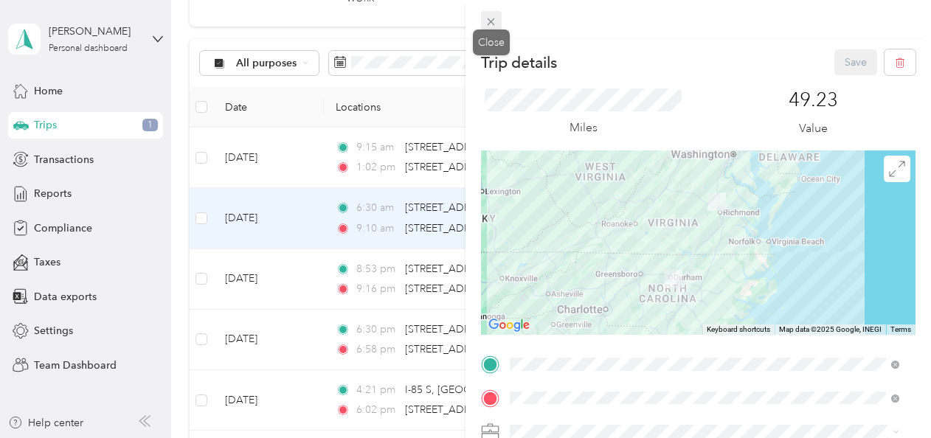
click at [490, 18] on icon at bounding box center [491, 21] width 13 height 13
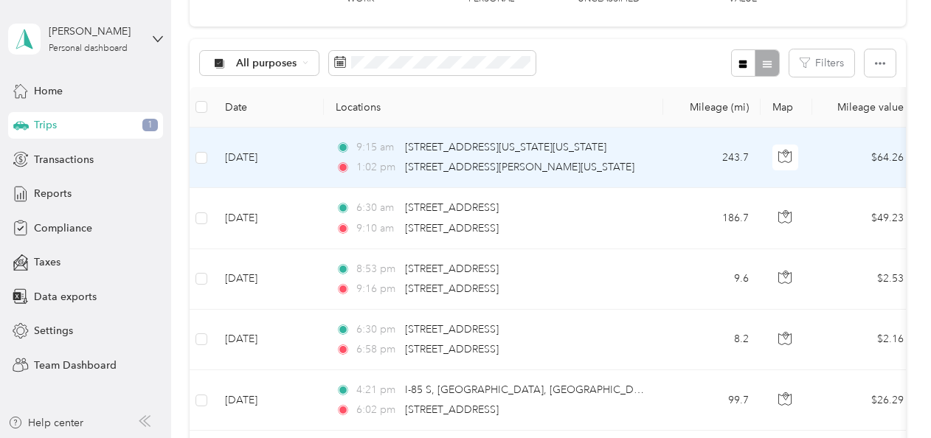
click at [310, 159] on td "[DATE]" at bounding box center [268, 158] width 111 height 60
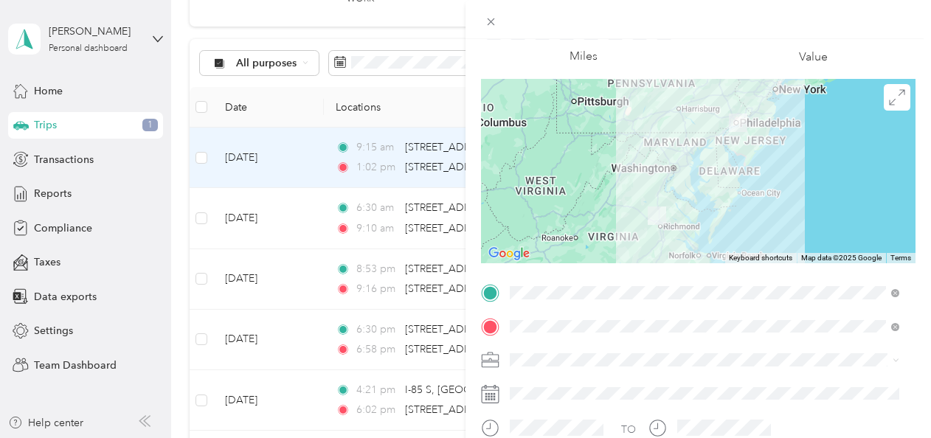
scroll to position [72, 0]
click at [533, 386] on li "Phoenix Contact" at bounding box center [704, 385] width 400 height 26
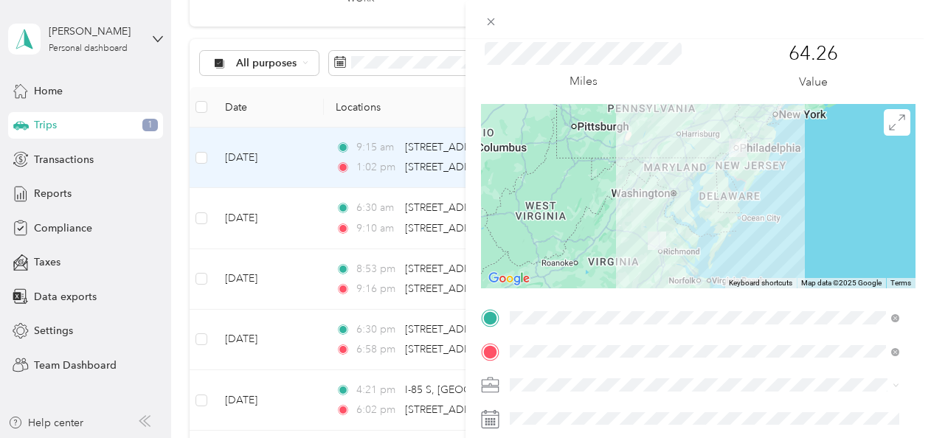
scroll to position [0, 0]
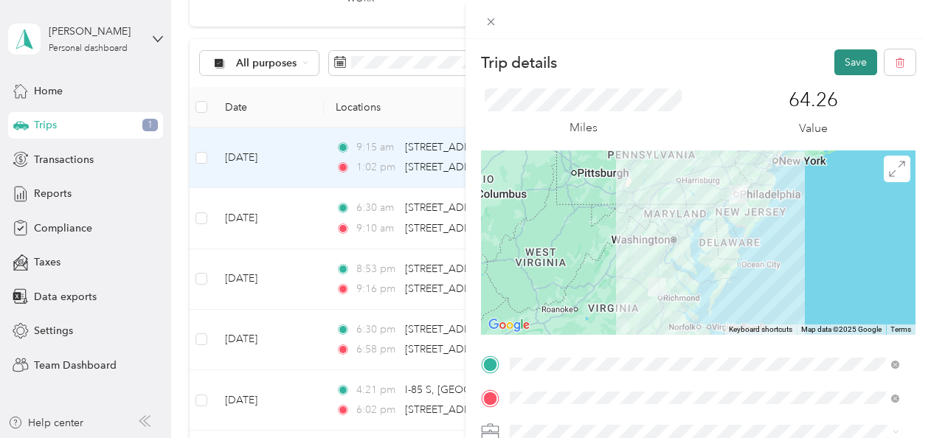
click at [845, 62] on button "Save" at bounding box center [855, 62] width 43 height 26
click at [844, 66] on button "Save" at bounding box center [855, 62] width 43 height 26
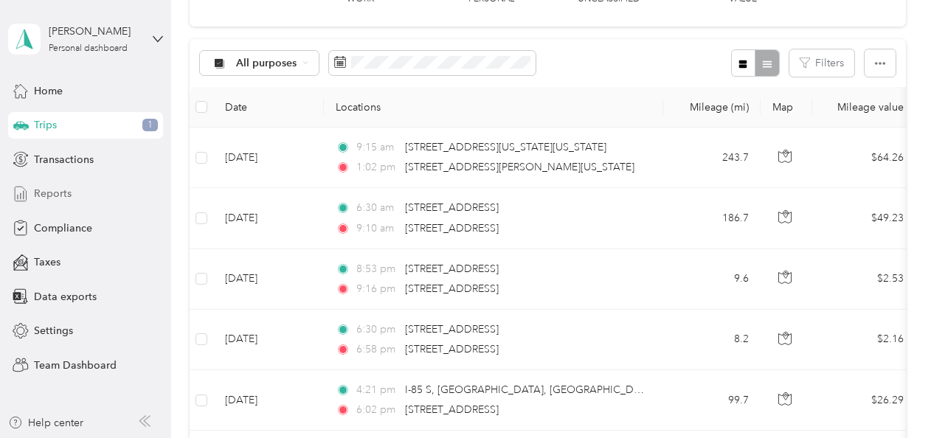
click at [56, 195] on span "Reports" at bounding box center [53, 193] width 38 height 15
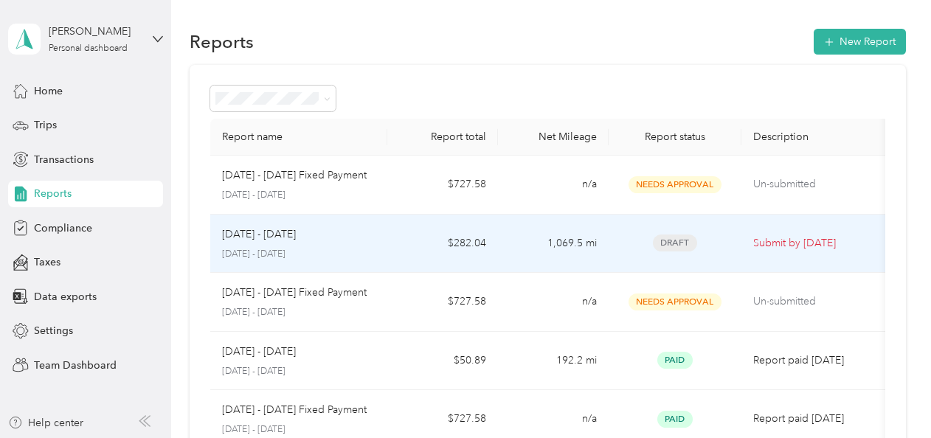
click at [673, 246] on span "Draft" at bounding box center [675, 243] width 44 height 17
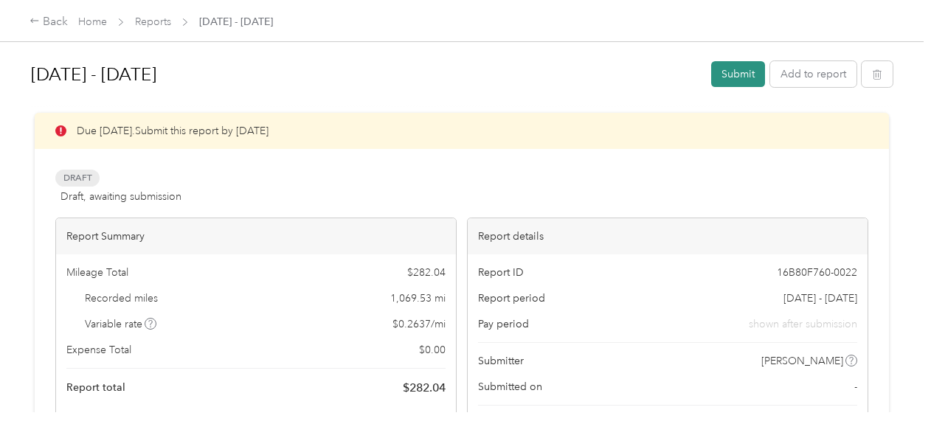
click at [739, 80] on button "Submit" at bounding box center [738, 74] width 54 height 26
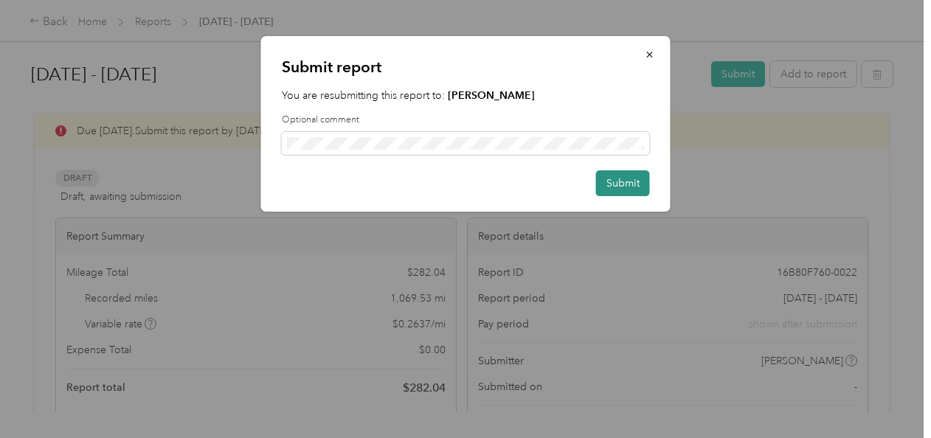
click at [611, 189] on button "Submit" at bounding box center [623, 183] width 54 height 26
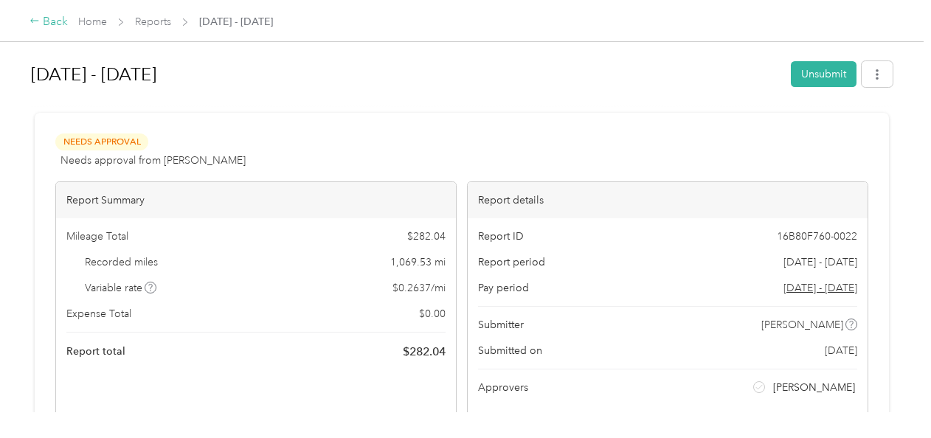
click at [49, 24] on div "Back" at bounding box center [49, 22] width 38 height 18
